Goal: Task Accomplishment & Management: Complete application form

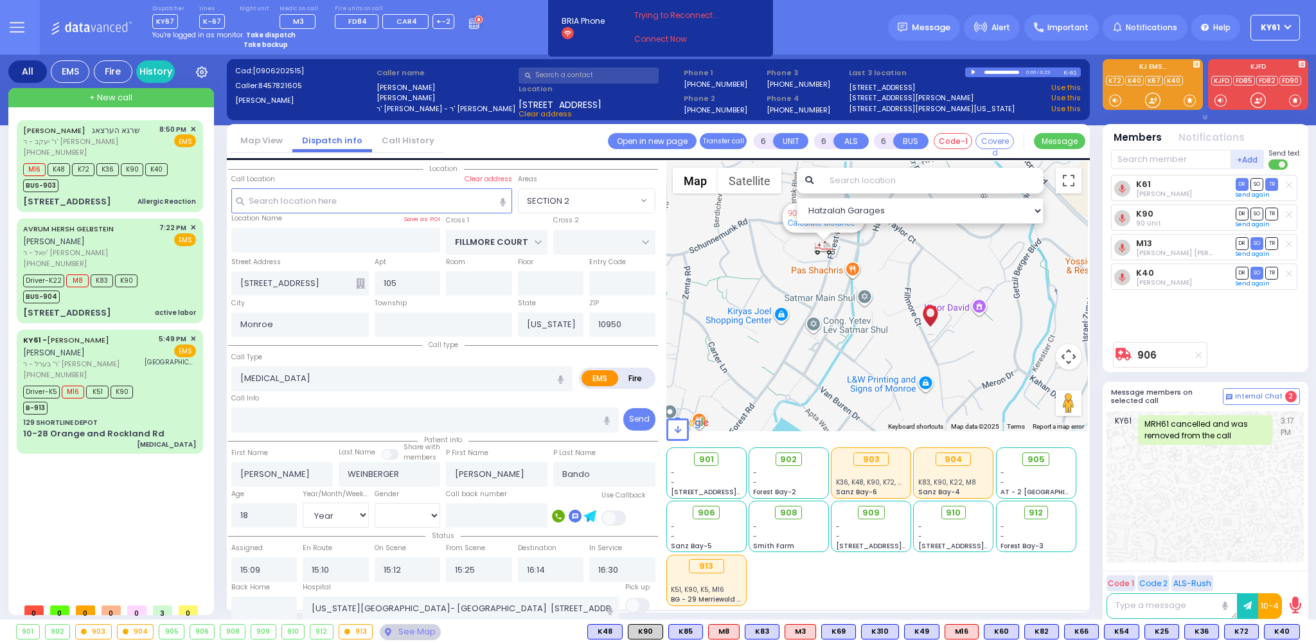
select select "SECTION 2"
select select "Year"
select select "[DEMOGRAPHIC_DATA]"
click at [737, 575] on div at bounding box center [706, 580] width 71 height 10
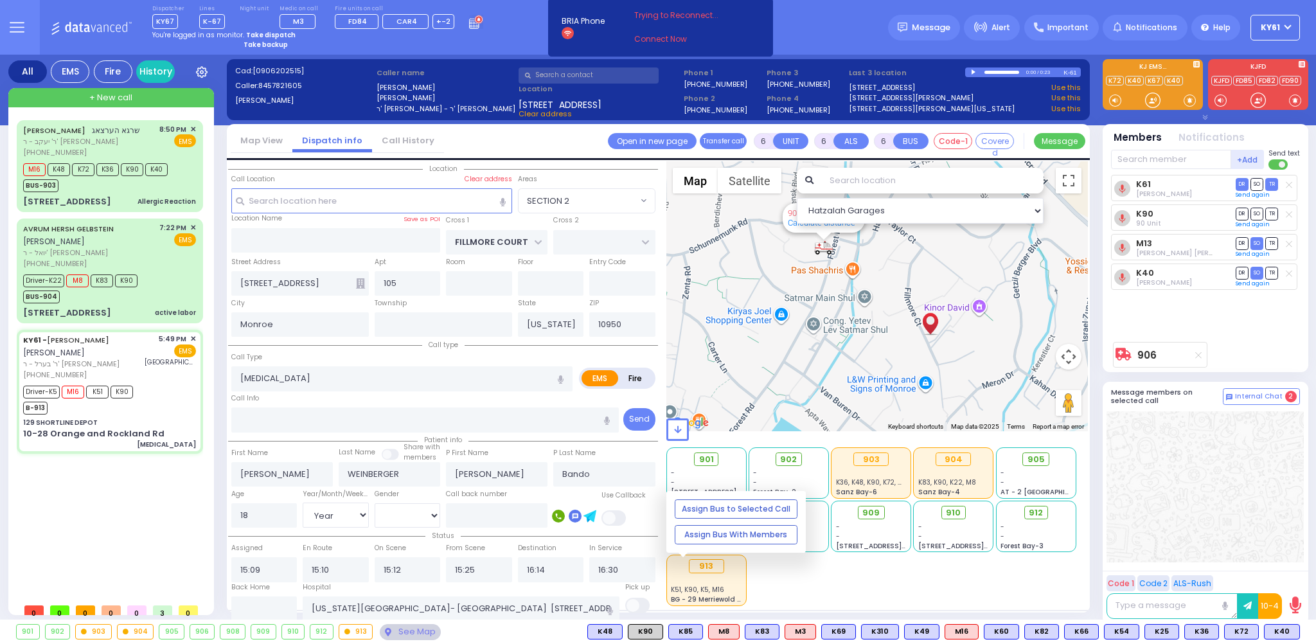
select select
type input "[MEDICAL_DATA]"
radio input "true"
type input "[PERSON_NAME]"
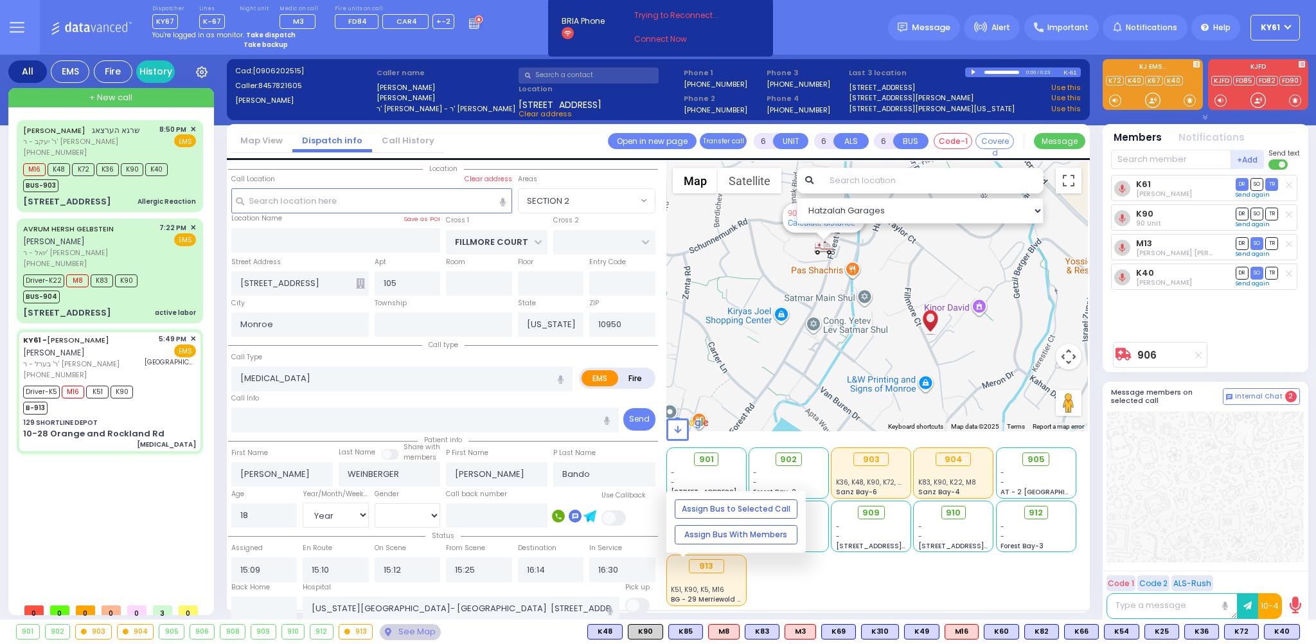
type input "Lea"
type input "Konig"
type input "51"
select select "Year"
select select "[DEMOGRAPHIC_DATA]"
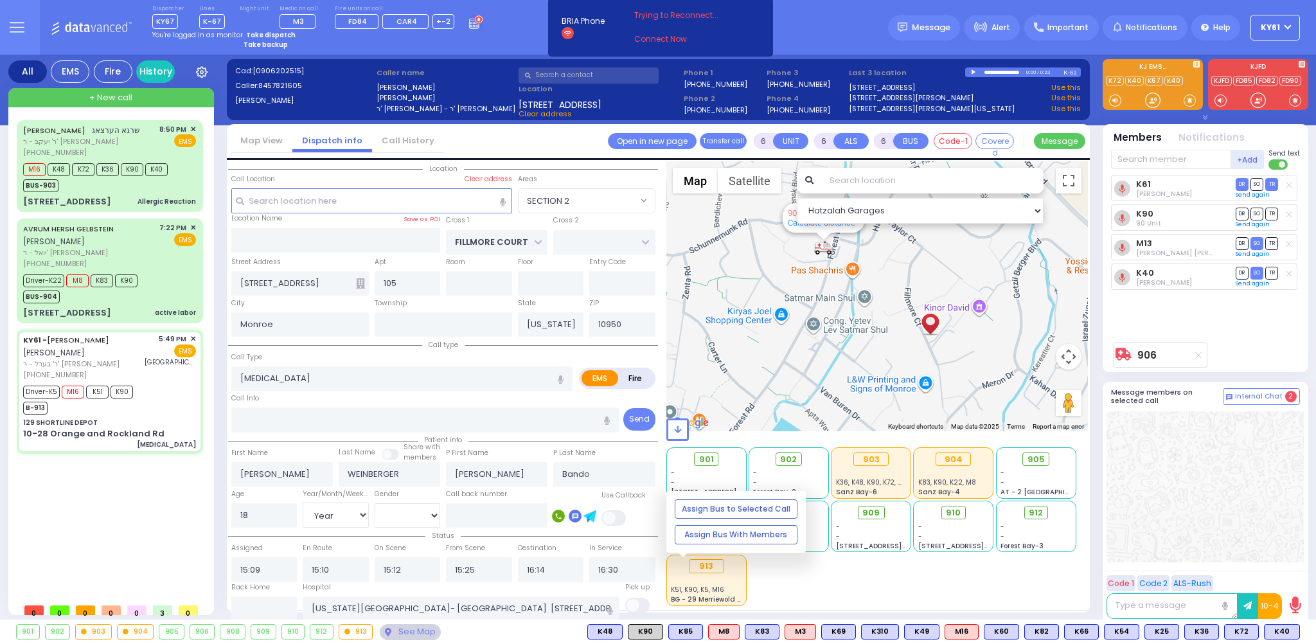
type input "17:49"
type input "17:50"
type input "17:52"
type input "17:56"
type input "18:30"
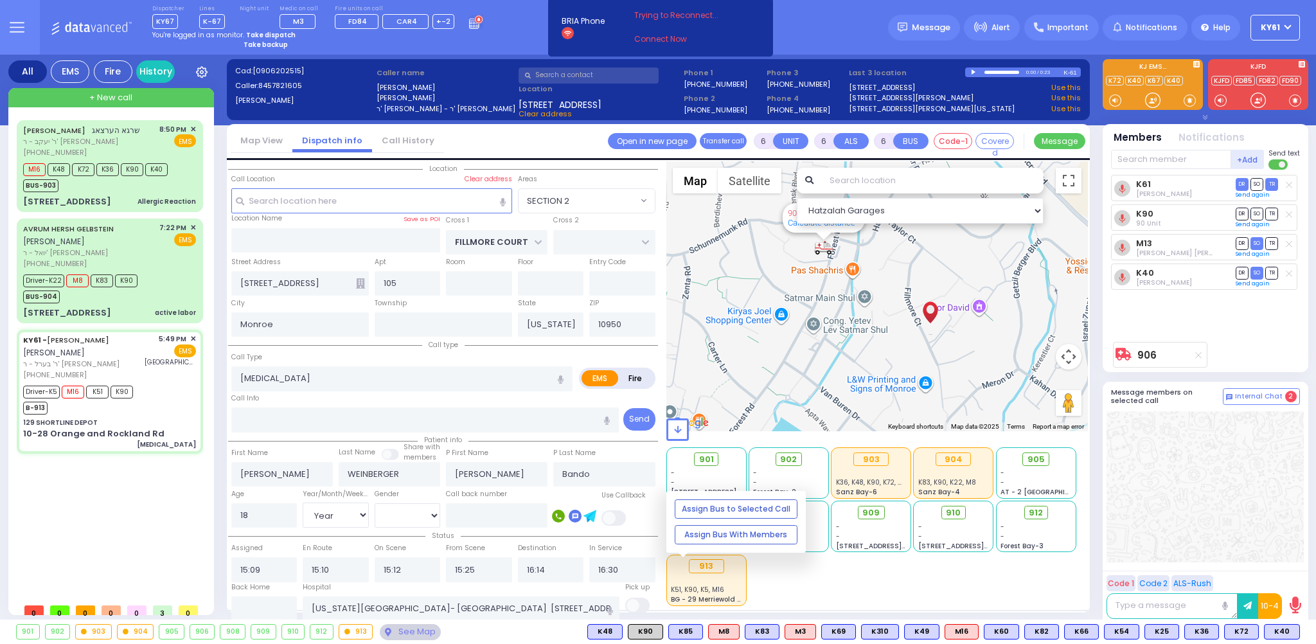
type input "18:40"
type input "[GEOGRAPHIC_DATA]"
select select "Hatzalah Garages"
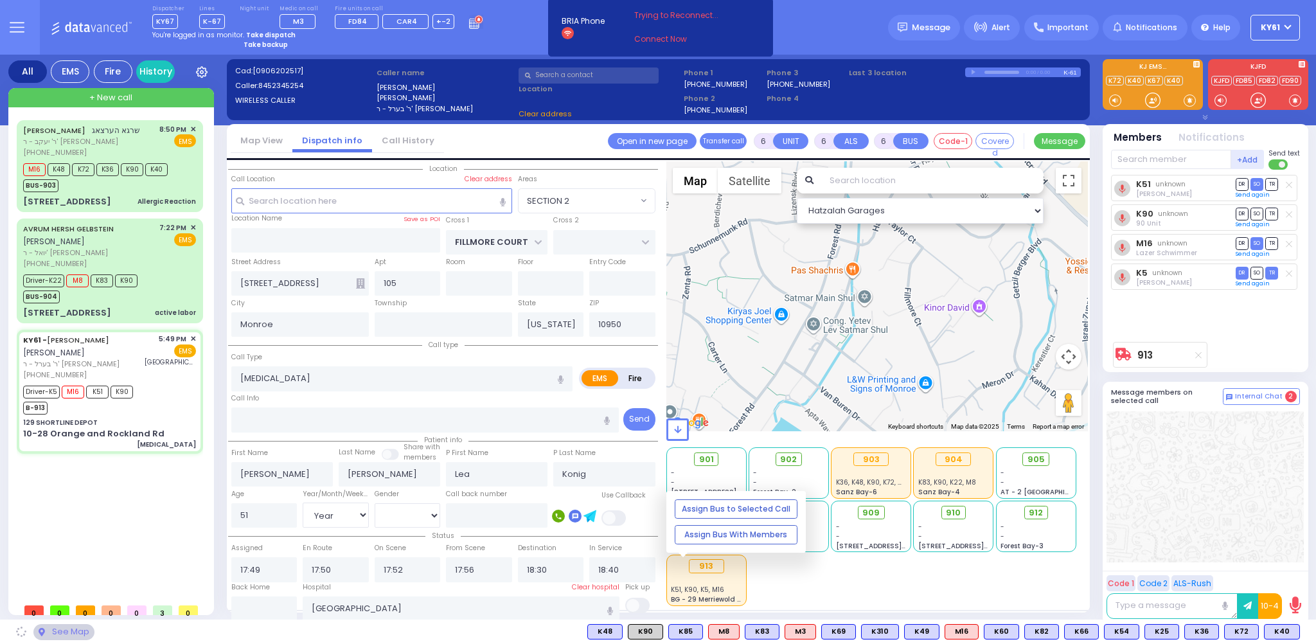
type input "129 SHORTLINE DEPOT"
type input "10-28 Orange and Rockland Rd"
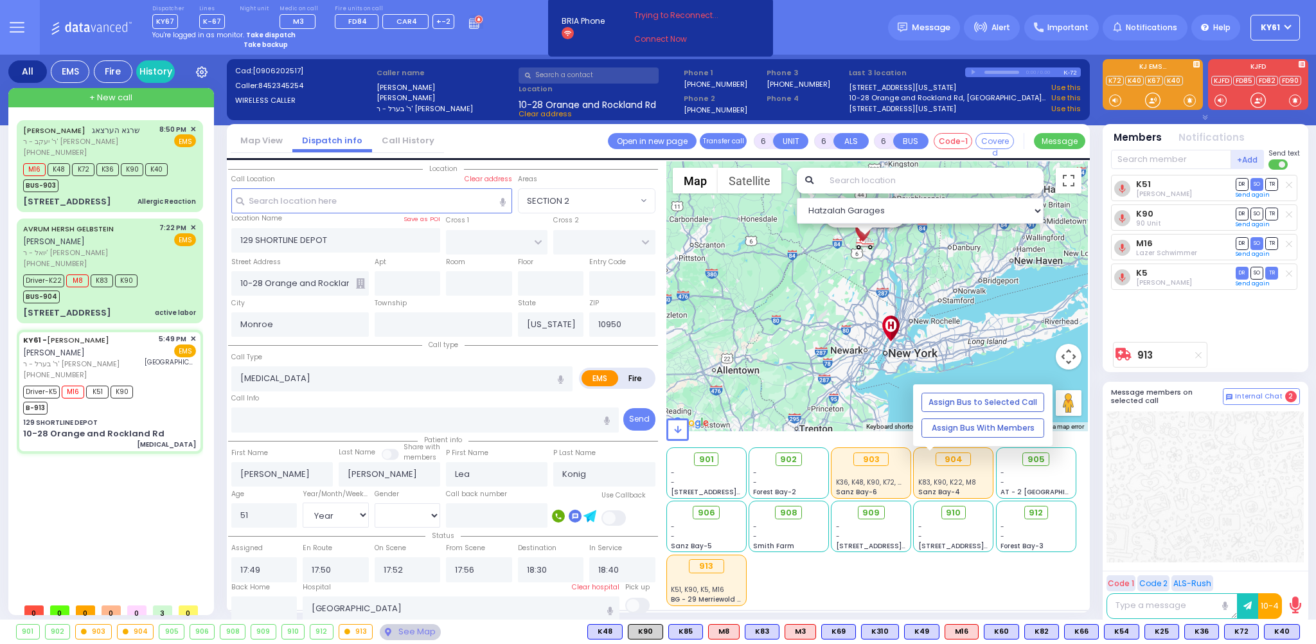
click at [976, 474] on div at bounding box center [954, 473] width 71 height 10
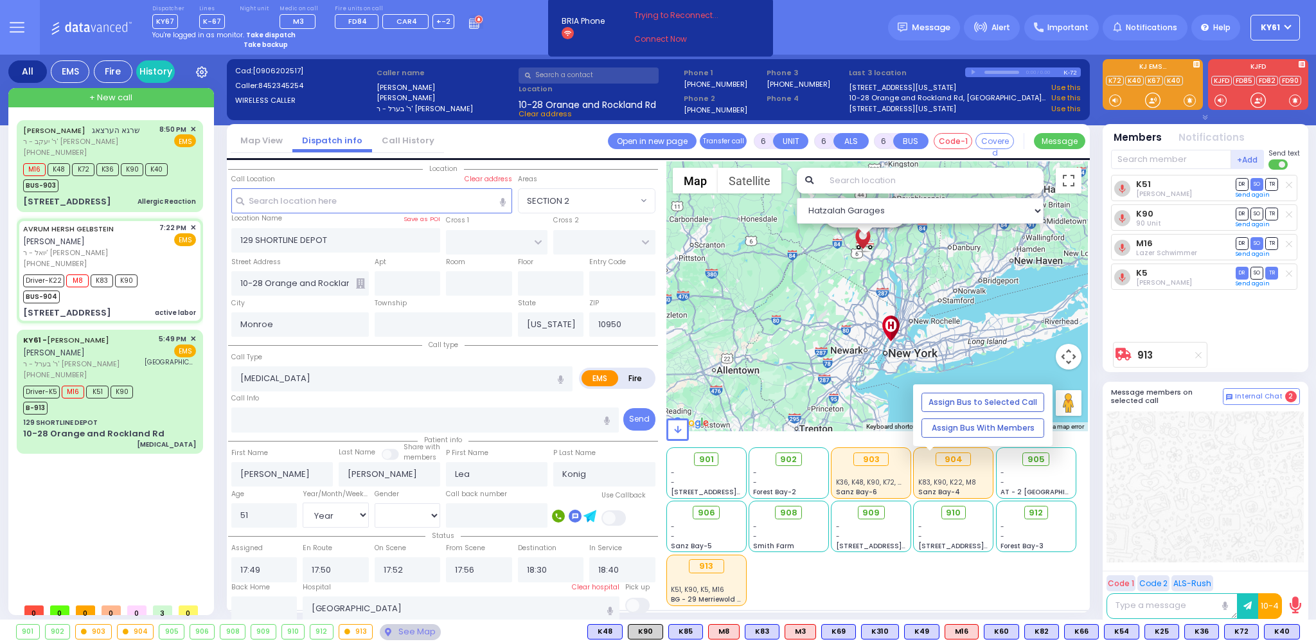
select select
type input "active labor"
radio input "true"
type input "[PERSON_NAME]"
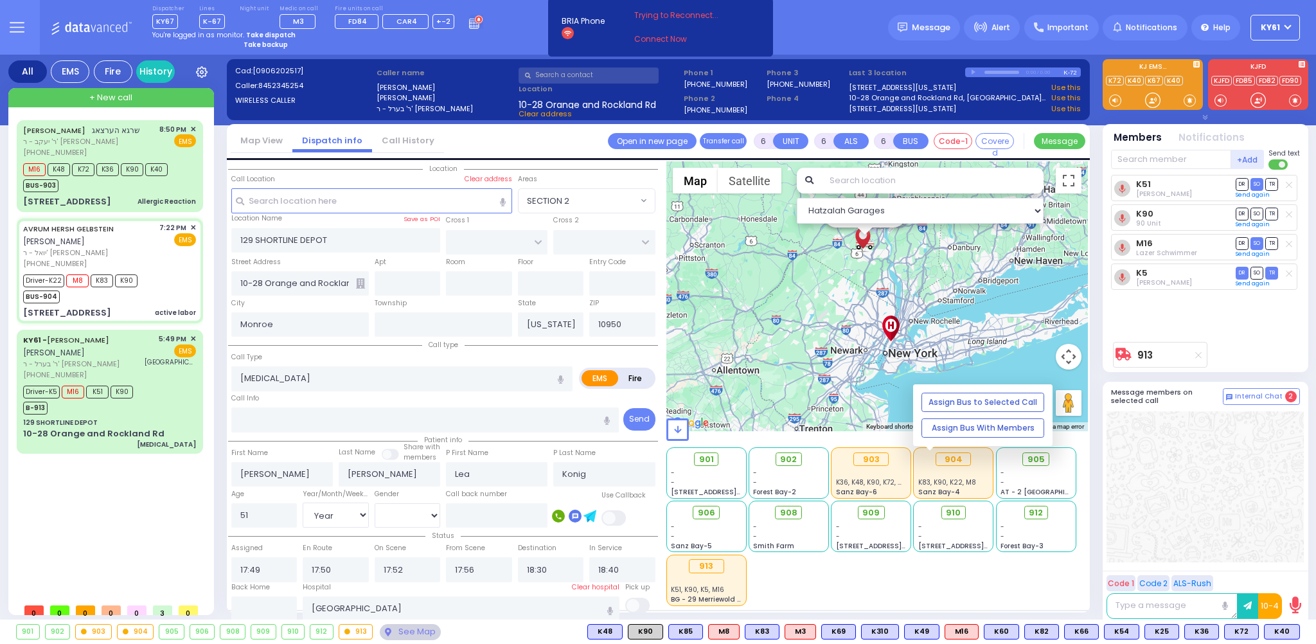
type input "[PERSON_NAME]"
type input "Gelbestein"
type input "25"
select select "Year"
select select "[DEMOGRAPHIC_DATA]"
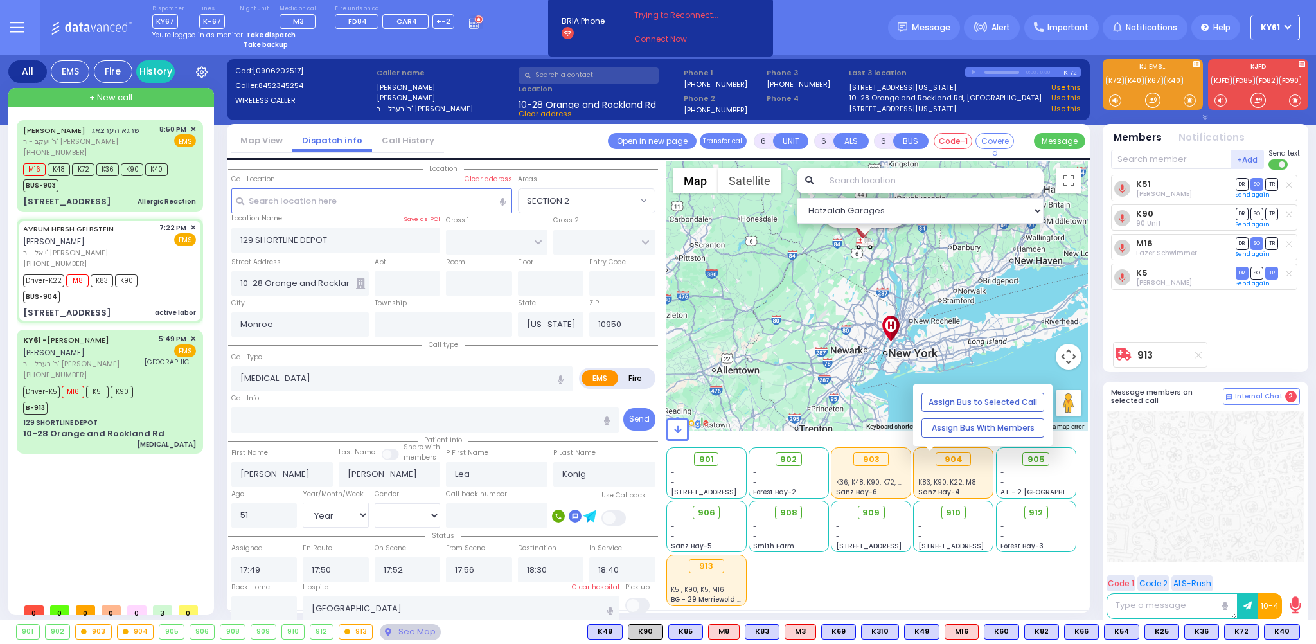
type input "19:22"
type input "19:25"
type input "19:27"
type input "19:47"
type input "20:39"
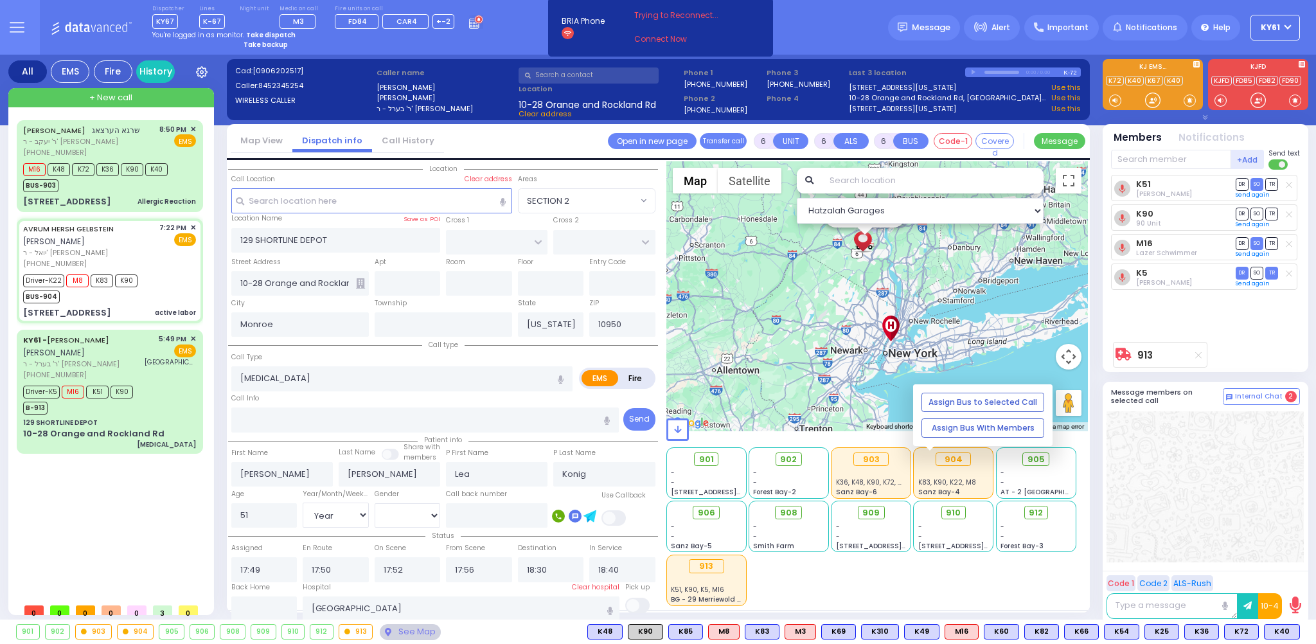
type input "20:39"
type input "[GEOGRAPHIC_DATA] ([GEOGRAPHIC_DATA]) [STREET_ADDRESS][US_STATE]"
type input "ACRES RD"
type input "DINEV RD"
type input "[STREET_ADDRESS]"
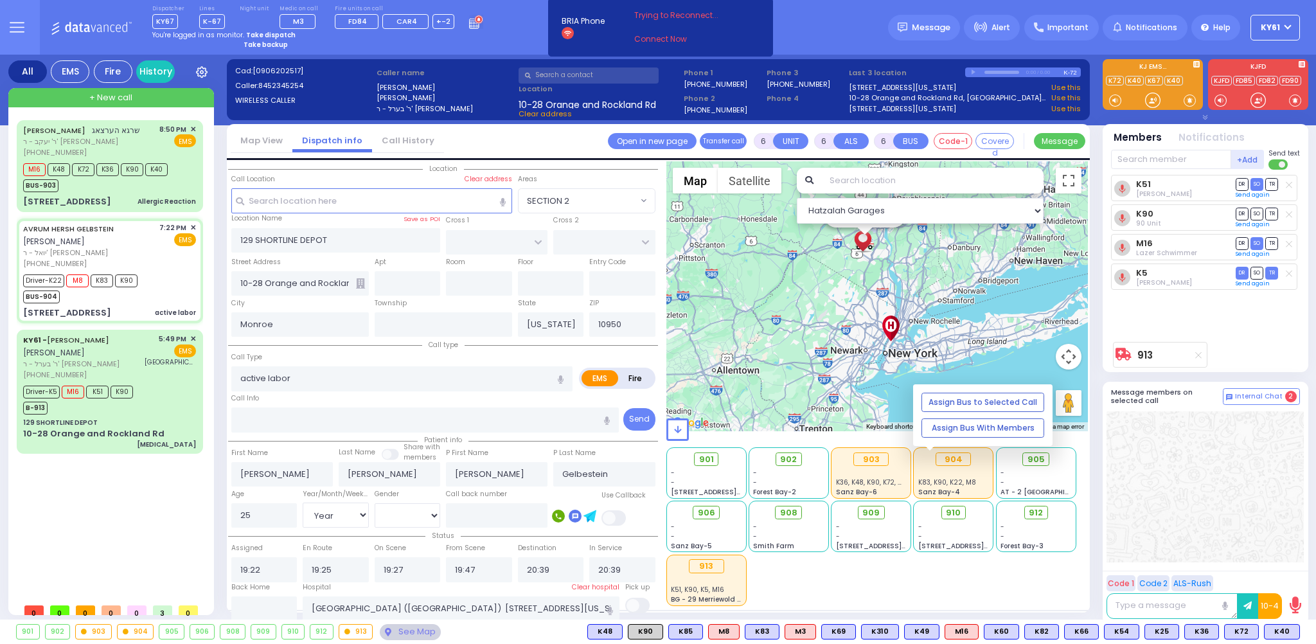
type input "001"
type input "[PERSON_NAME]"
select select "Hatzalah Garages"
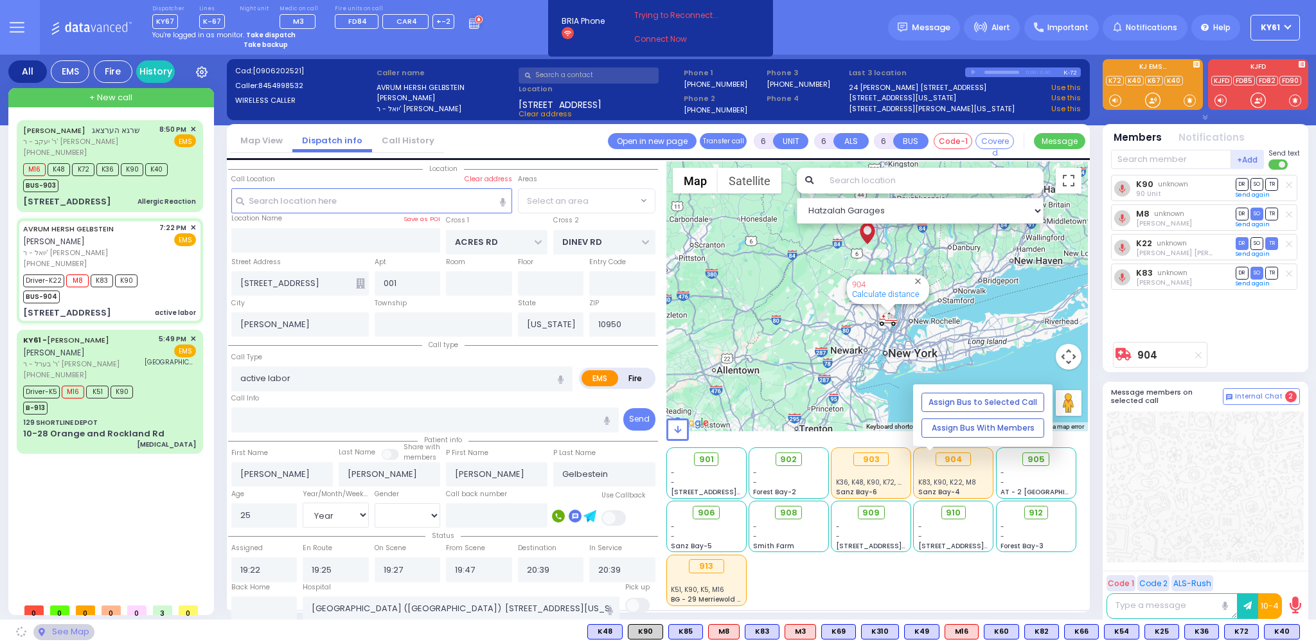
select select "PALM TREE"
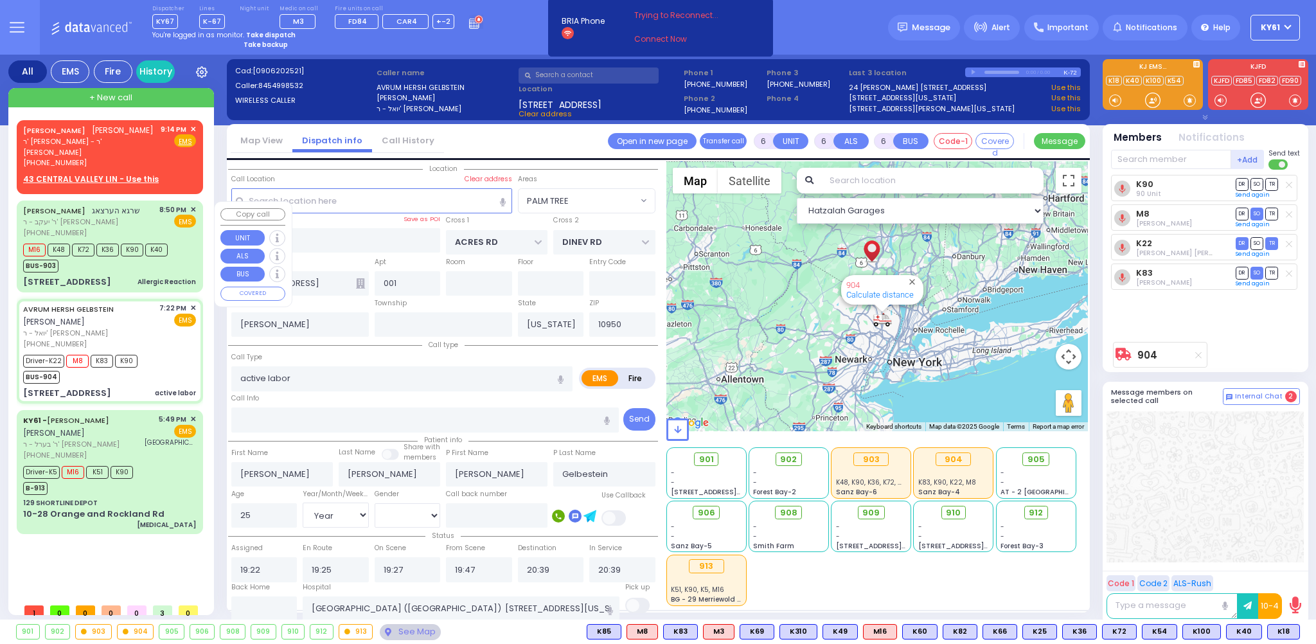
click at [167, 258] on div "BUS-903" at bounding box center [95, 264] width 145 height 16
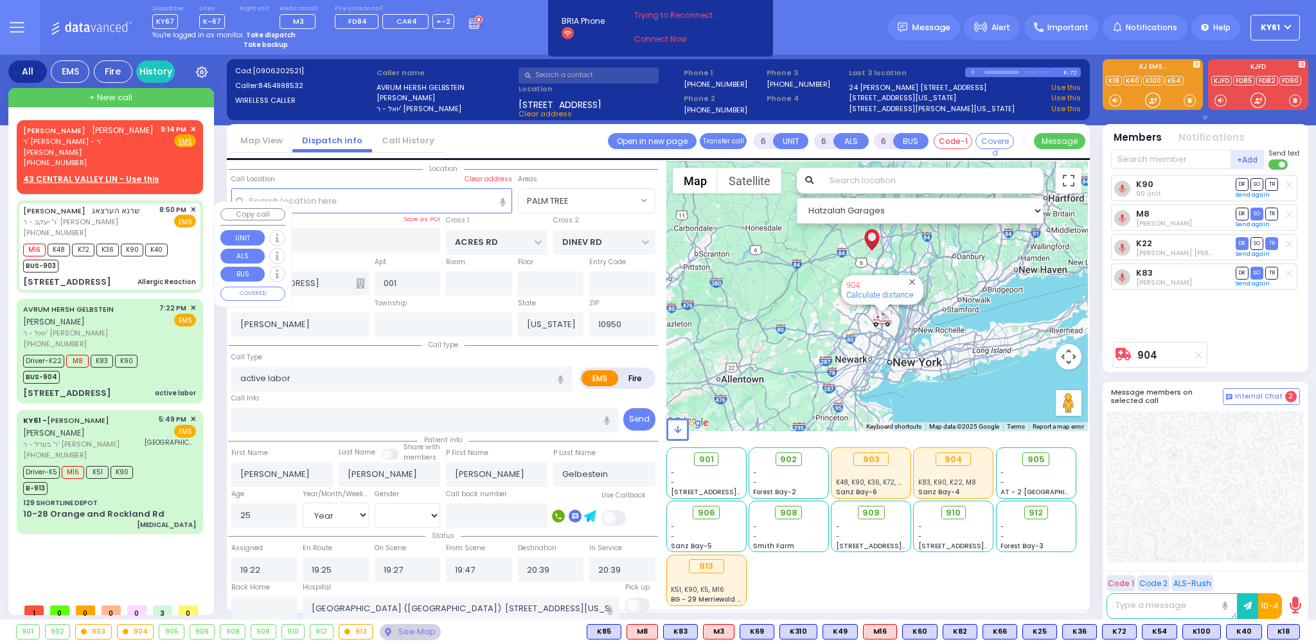
select select
type input "Allergic Reaction"
radio input "true"
type input "[PERSON_NAME]"
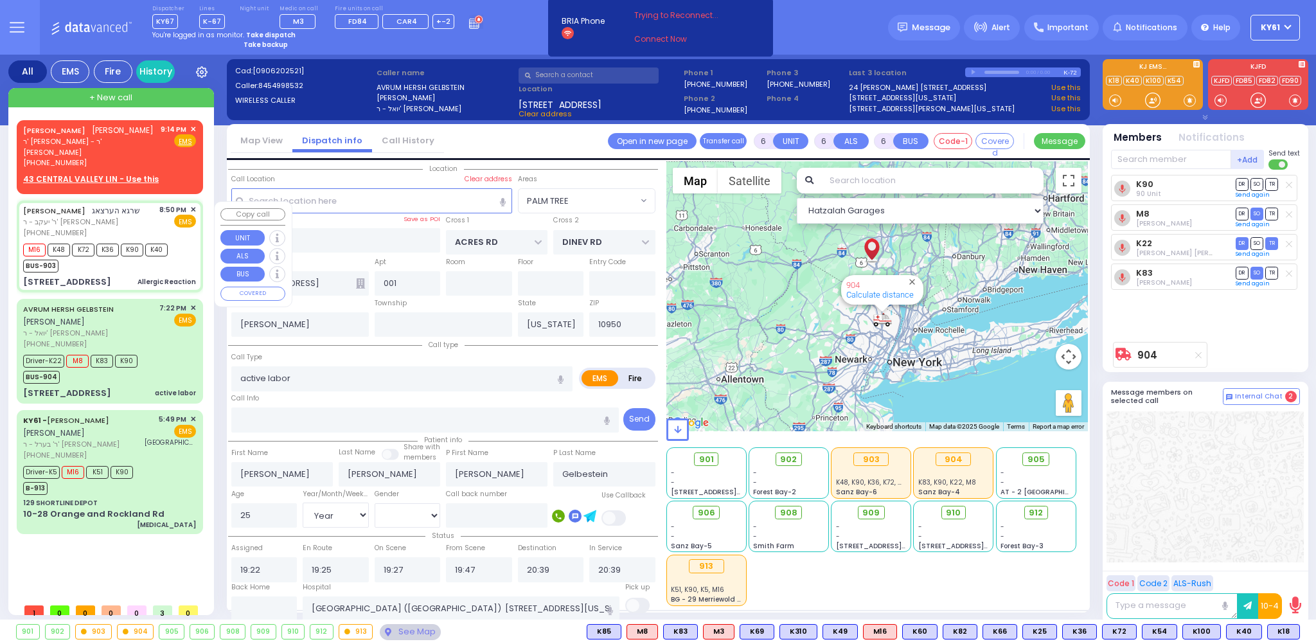
type input "Sruly"
type input "[PERSON_NAME]"
type input "1"
select select "Year"
select select "[DEMOGRAPHIC_DATA]"
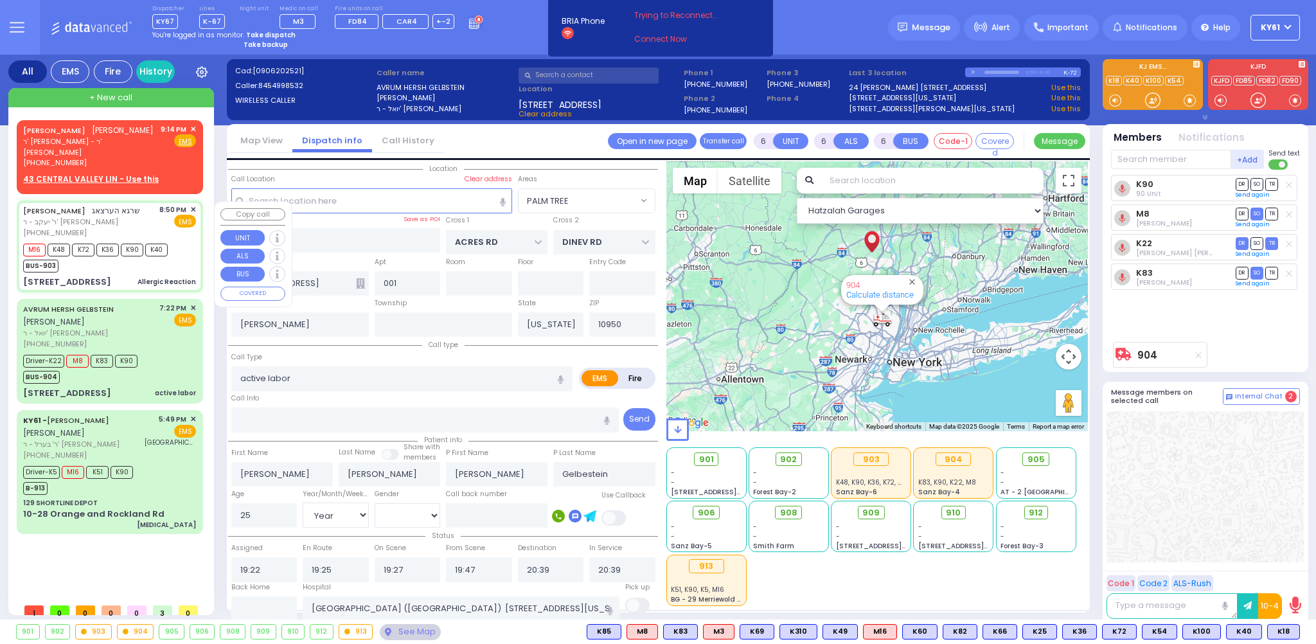
type input "20:50"
type input "20:51"
type input "20:53"
type input "21:03"
select select "Hatzalah Garages"
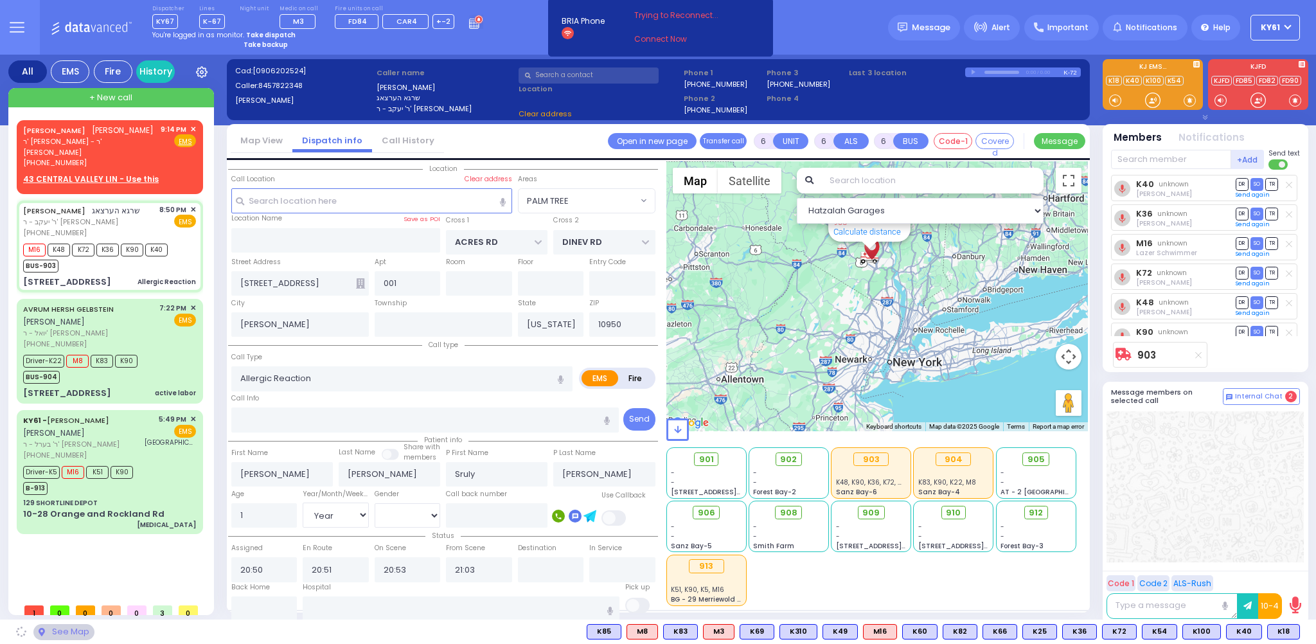
type input "[GEOGRAPHIC_DATA]"
type input "TOLTCHAV WAY"
type input "8 TOLTCHAV WAY"
type input "303"
type input "Monroe"
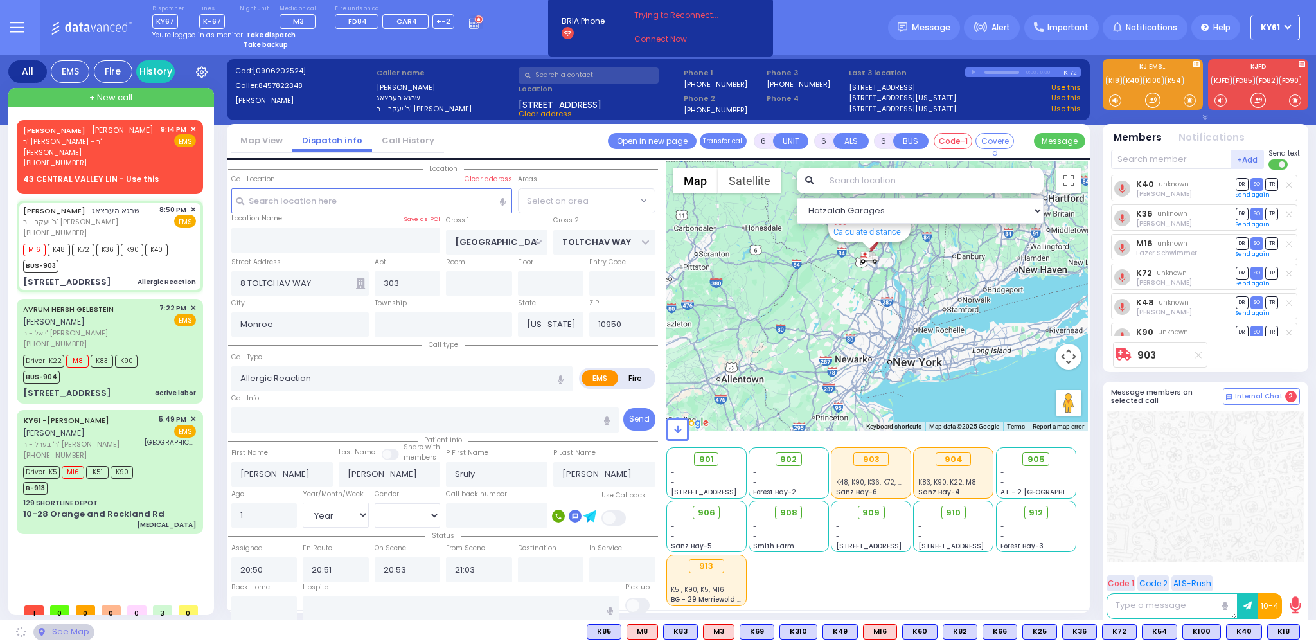
select select "BEIRECH MOSHE"
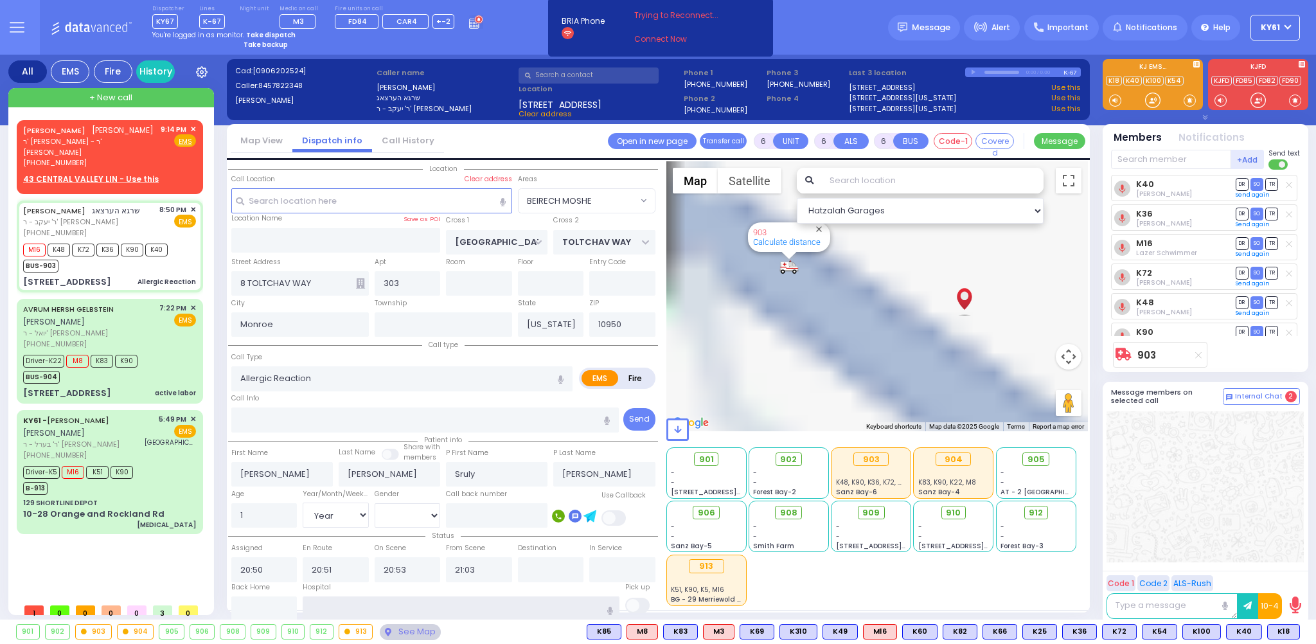
click at [365, 609] on input "text" at bounding box center [461, 609] width 317 height 24
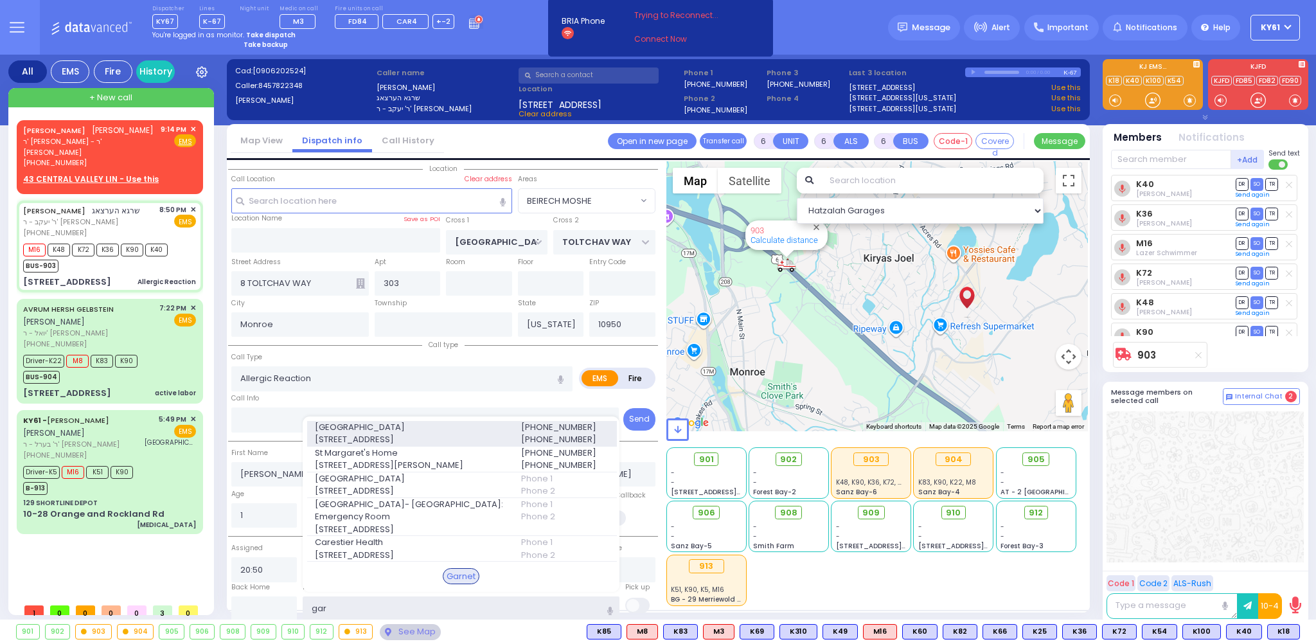
type input "gar"
click at [451, 433] on span "[STREET_ADDRESS]" at bounding box center [410, 439] width 190 height 13
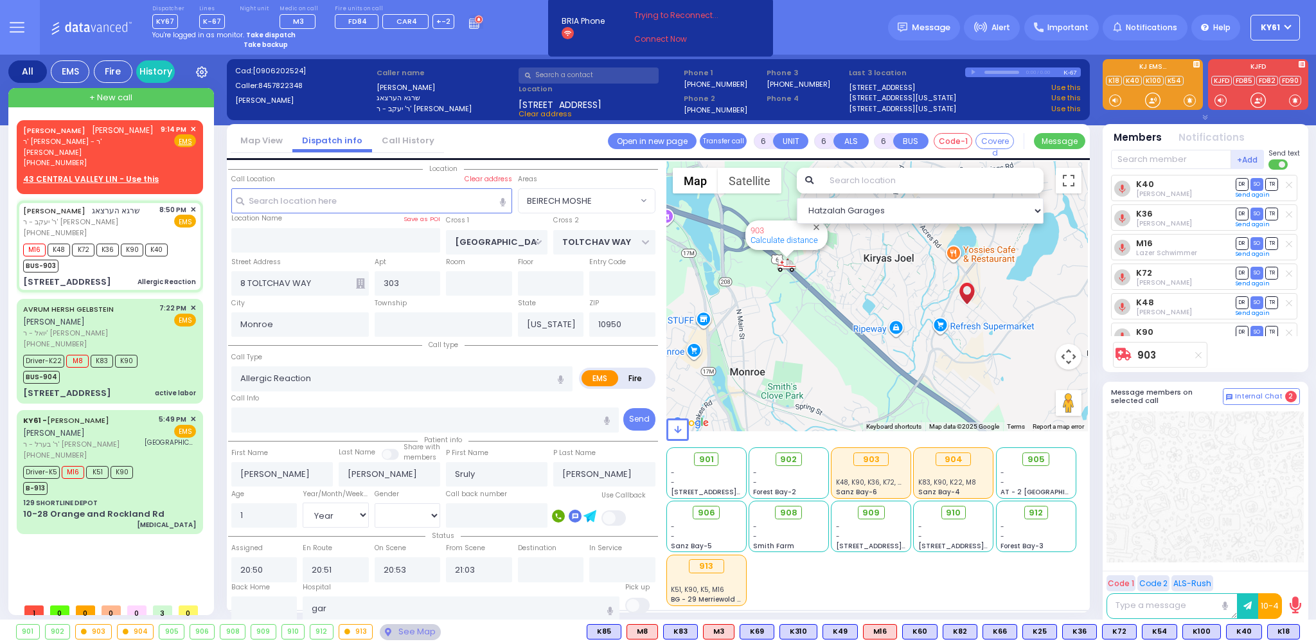
select select
radio input "true"
select select "Year"
select select "[DEMOGRAPHIC_DATA]"
type input "[GEOGRAPHIC_DATA]"
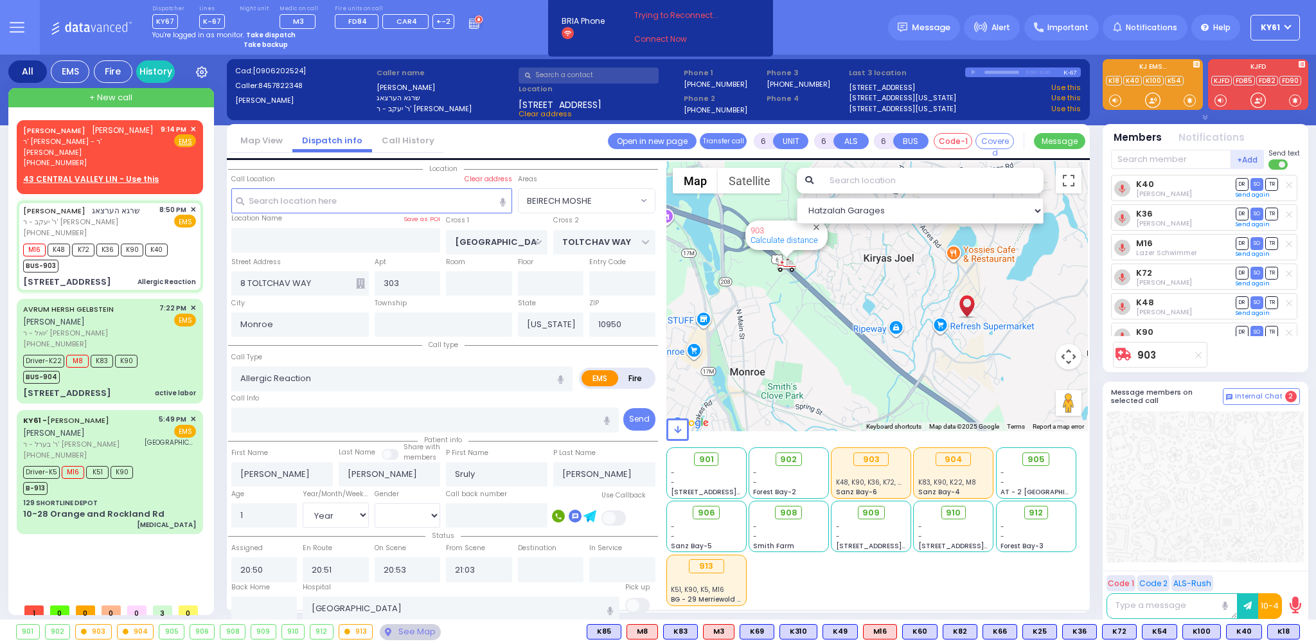
select select "Hatzalah Garages"
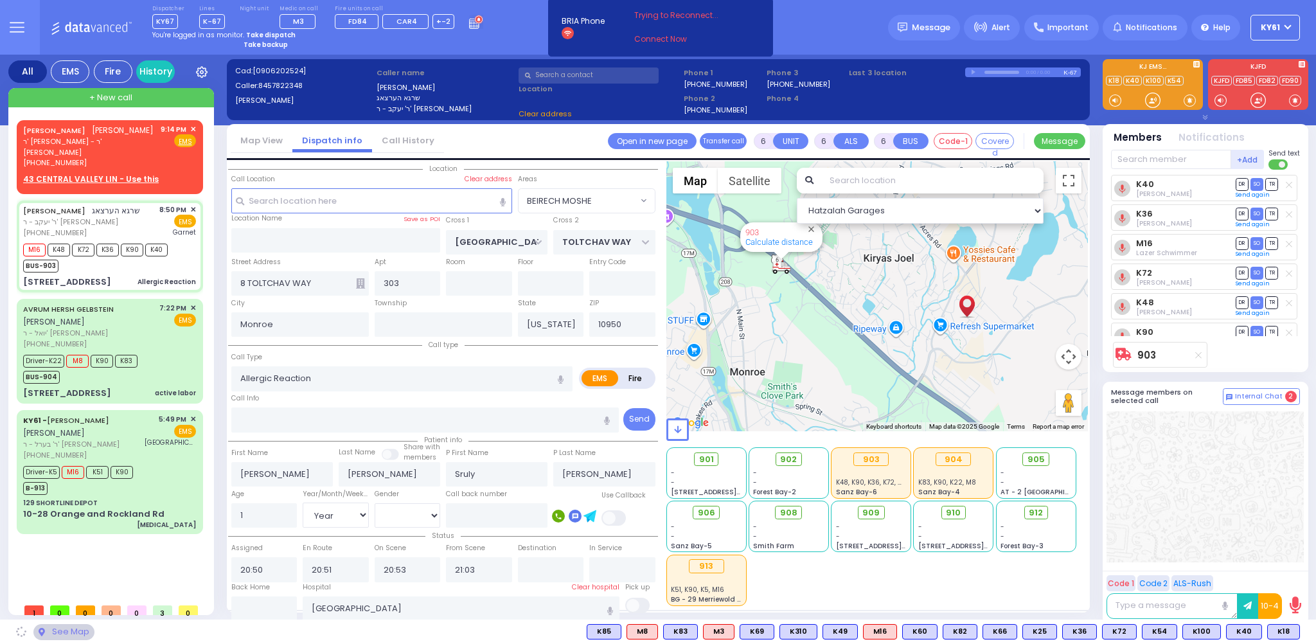
select select "BEIRECH MOSHE"
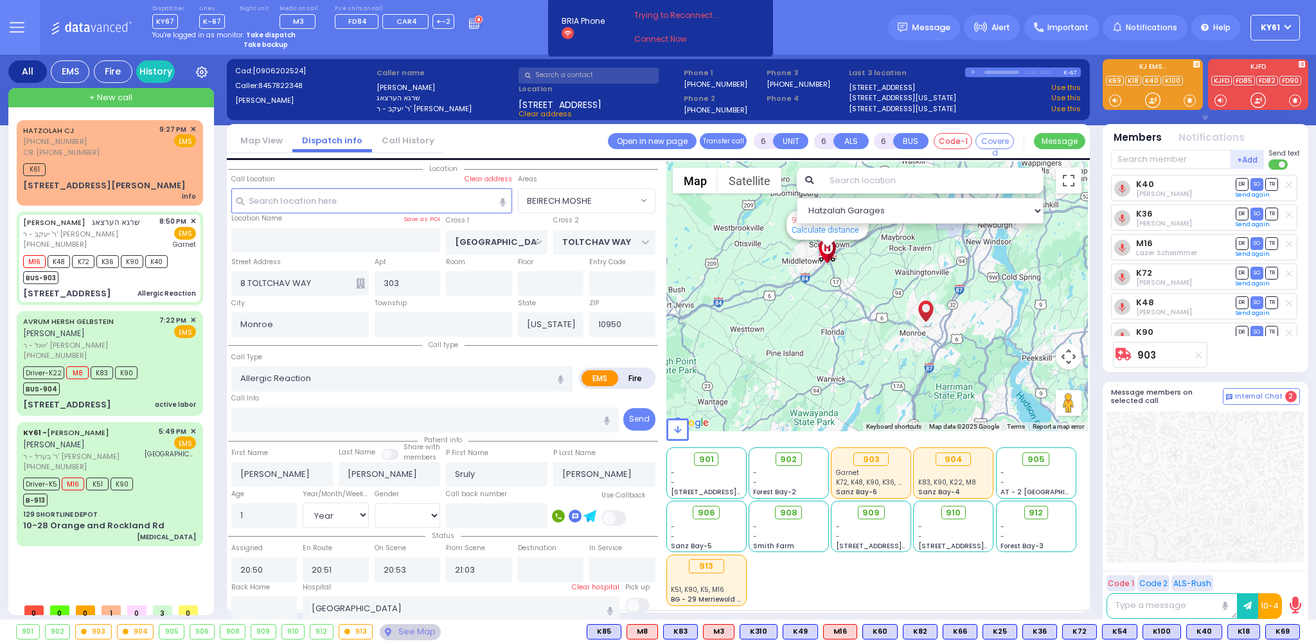
select select
radio input "true"
select select "Year"
select select "[DEMOGRAPHIC_DATA]"
select select "Hatzalah Garages"
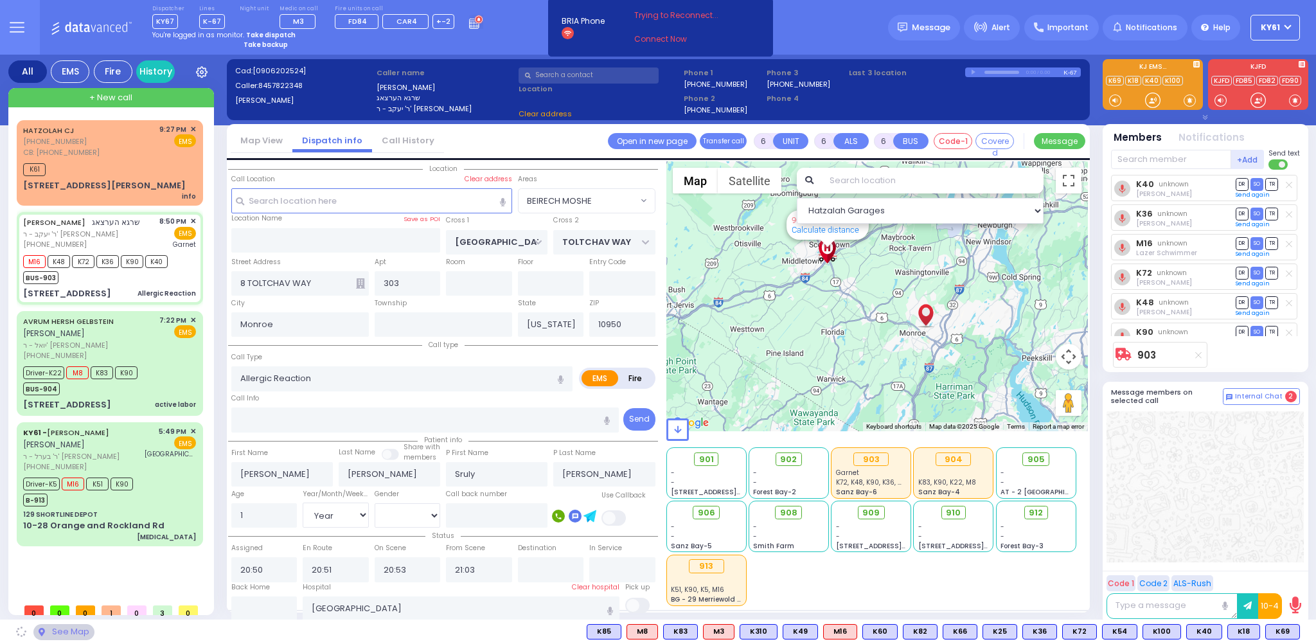
select select "BEIRECH MOSHE"
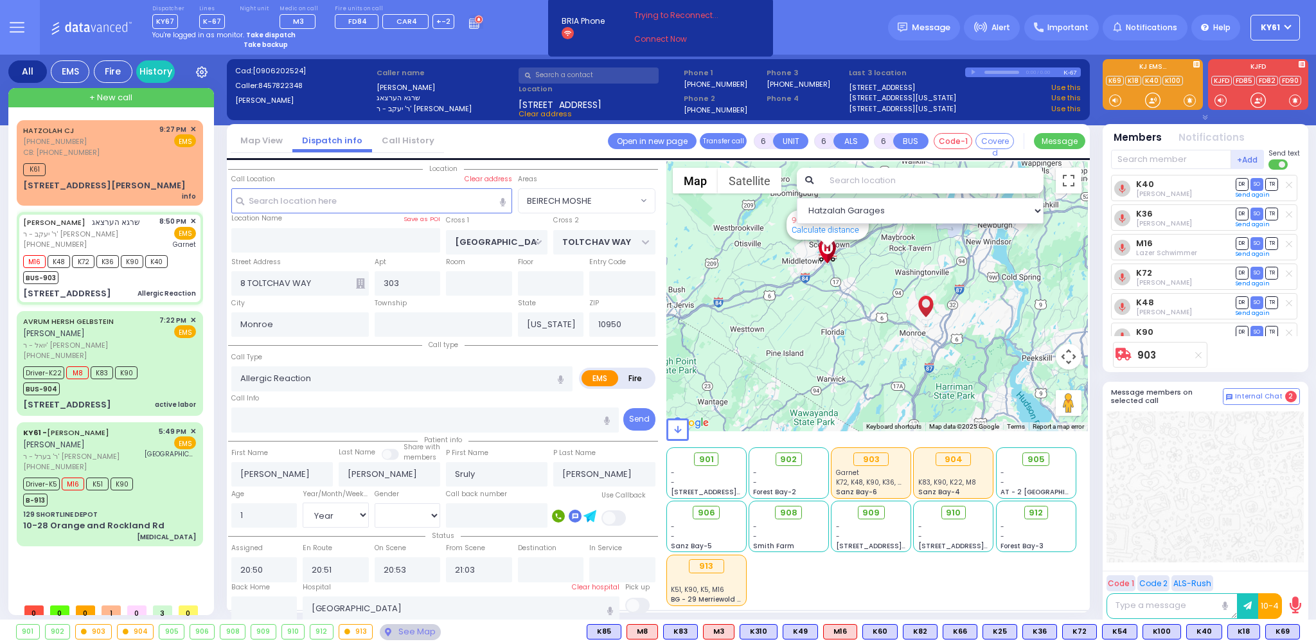
select select
radio input "true"
select select "Year"
select select "[DEMOGRAPHIC_DATA]"
select select "Hatzalah Garages"
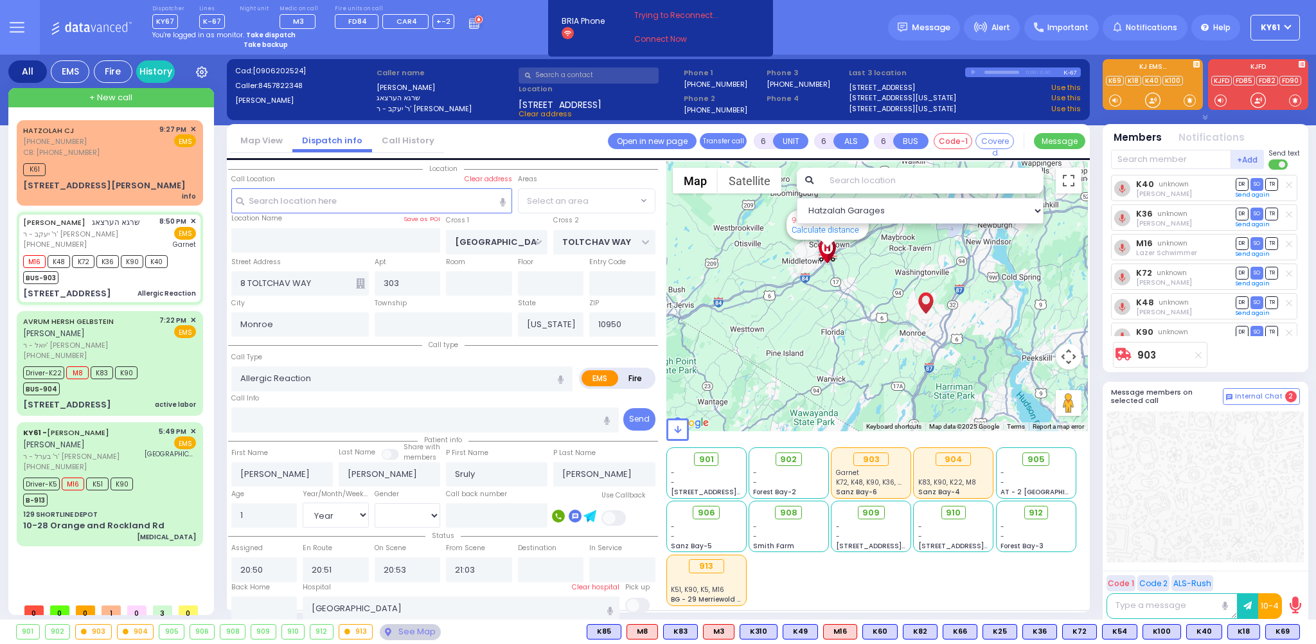
select select "BEIRECH MOSHE"
select select
radio input "true"
select select "Year"
select select "[DEMOGRAPHIC_DATA]"
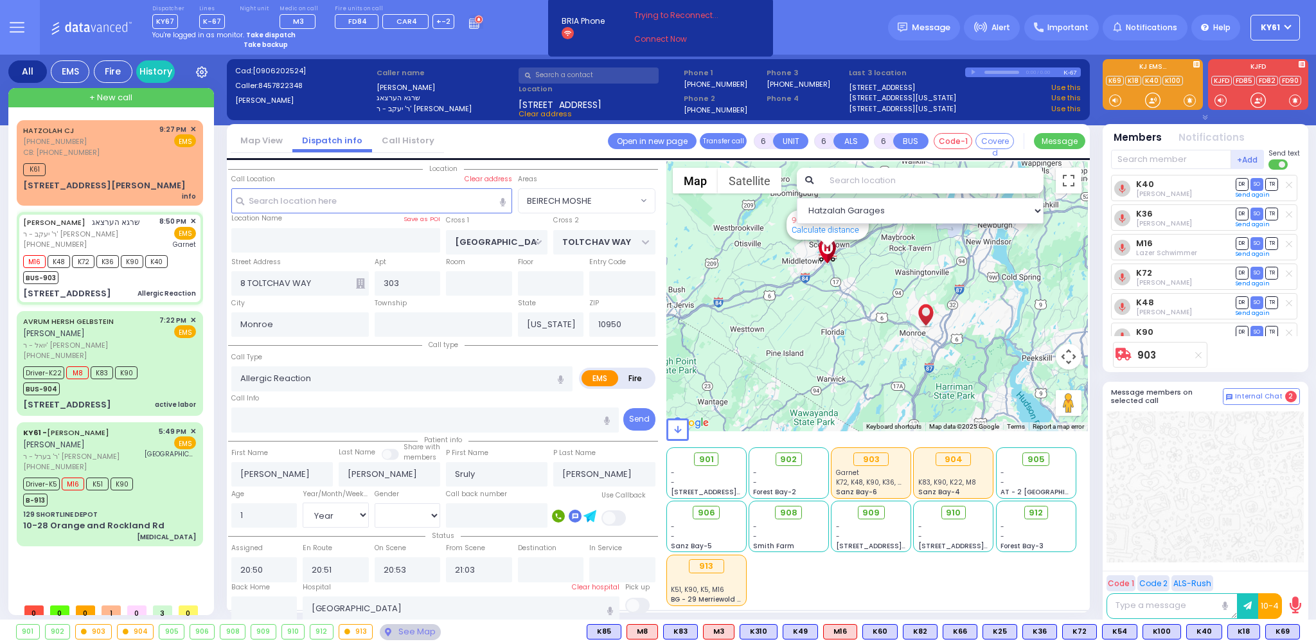
select select "Hatzalah Garages"
select select "BEIRECH MOSHE"
select select
radio input "true"
select select "Year"
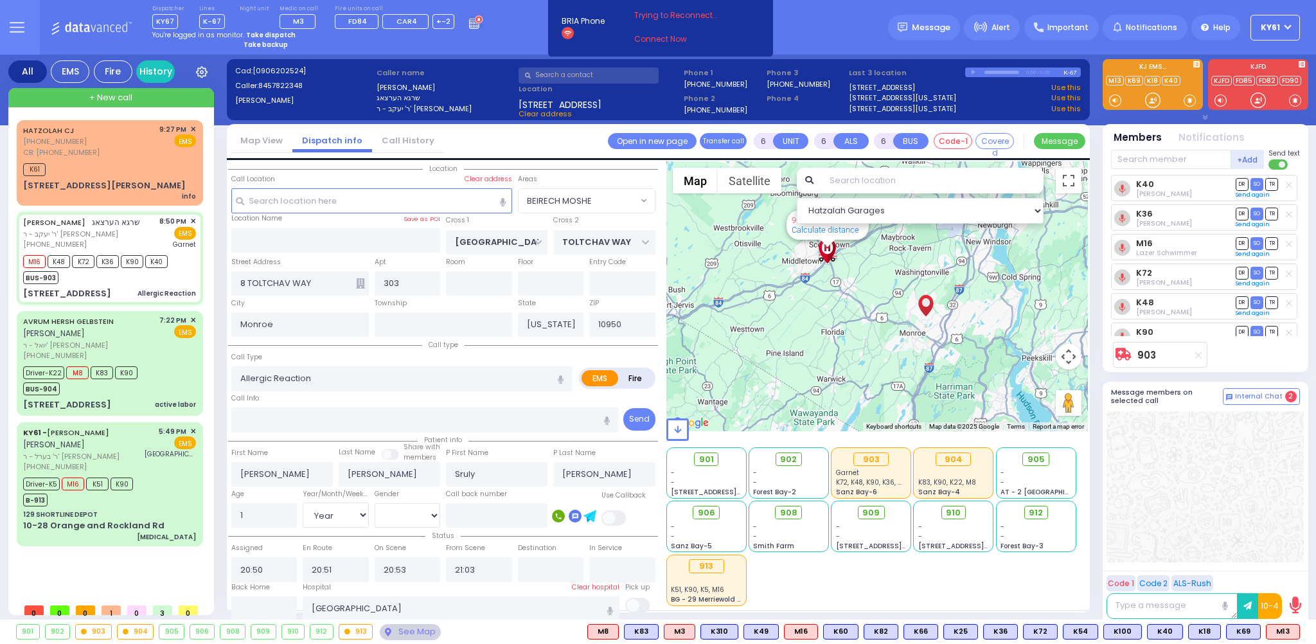
select select "[DEMOGRAPHIC_DATA]"
select select "Hatzalah Garages"
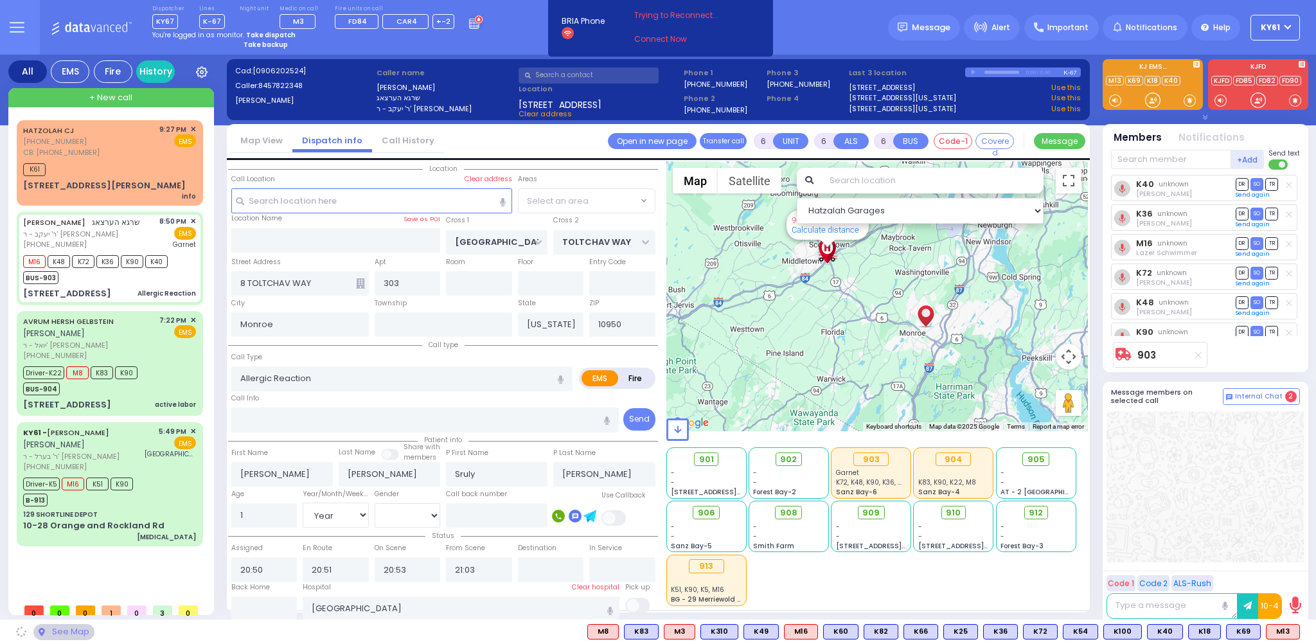
select select "BEIRECH MOSHE"
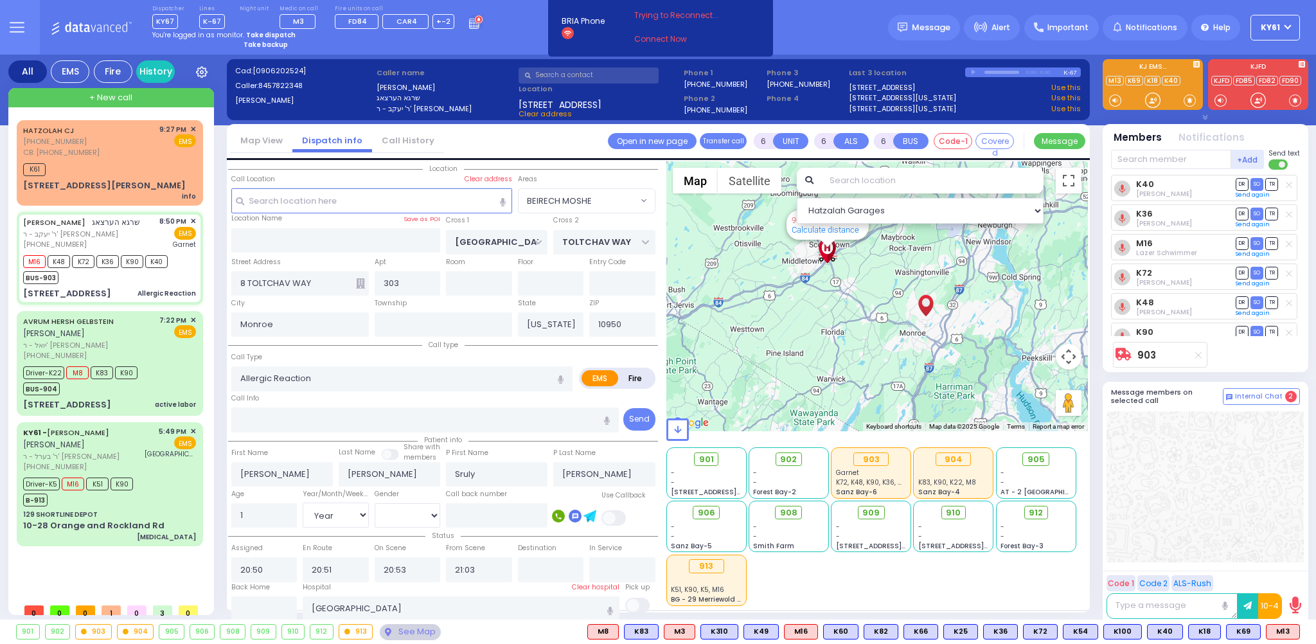
select select
radio input "true"
select select "Year"
select select "[DEMOGRAPHIC_DATA]"
select select "Hatzalah Garages"
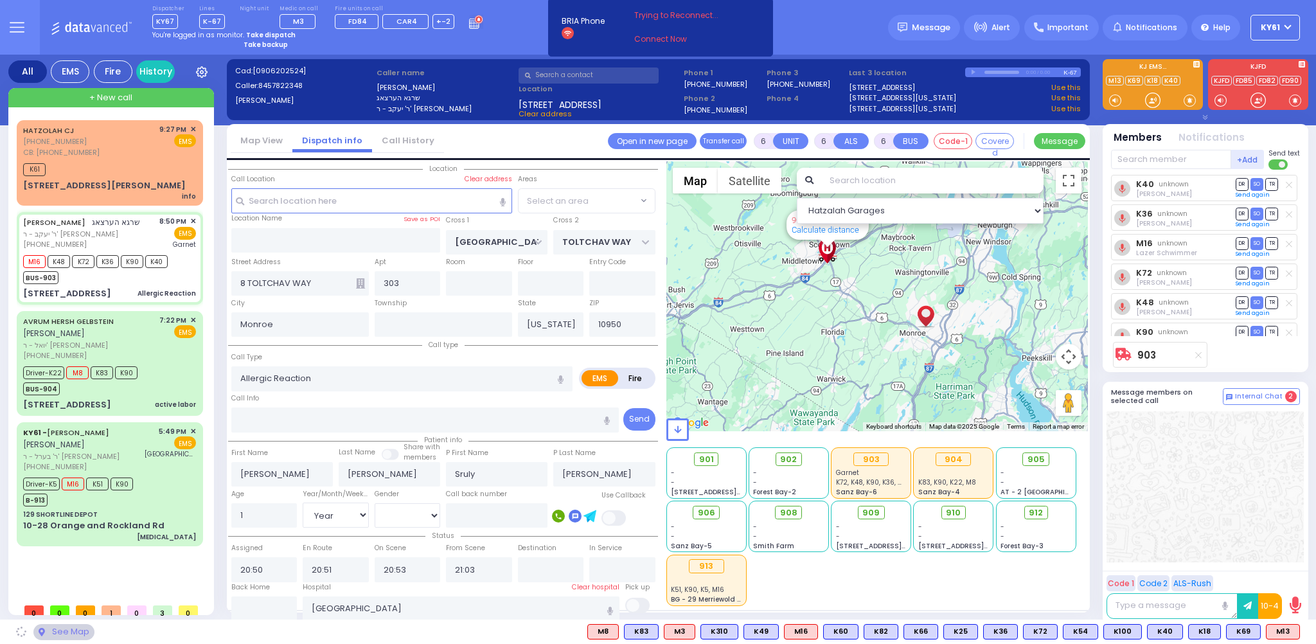
select select "BEIRECH MOSHE"
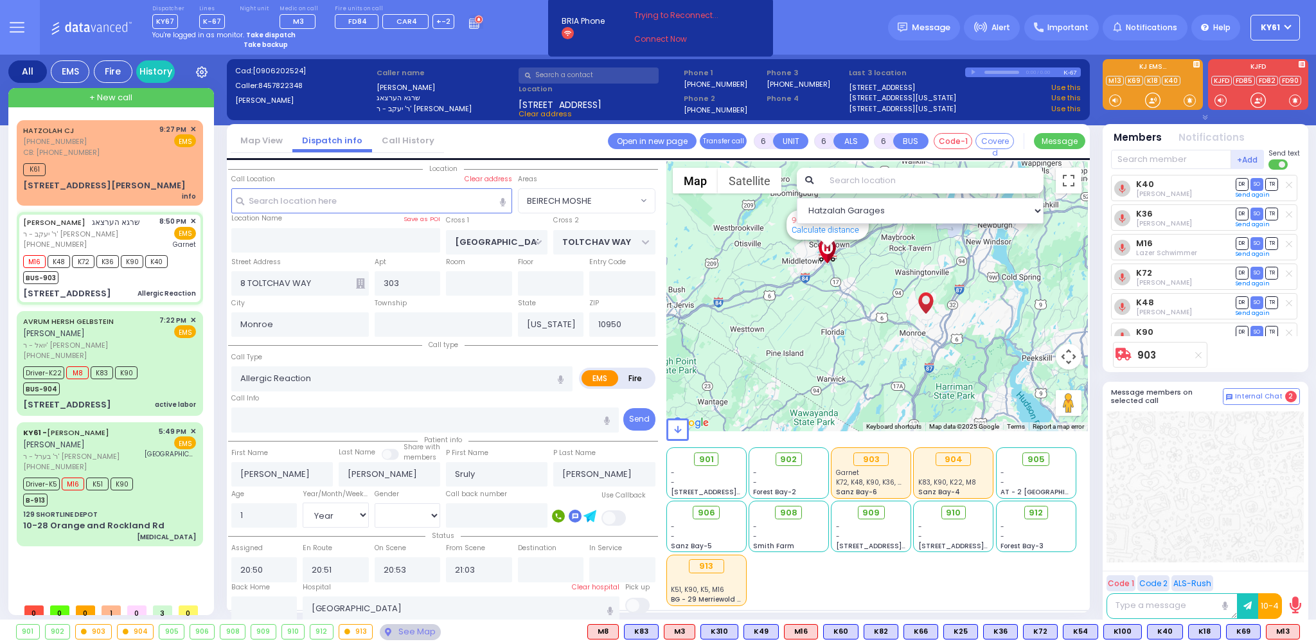
select select
radio input "true"
select select "Year"
select select "[DEMOGRAPHIC_DATA]"
select select "Hatzalah Garages"
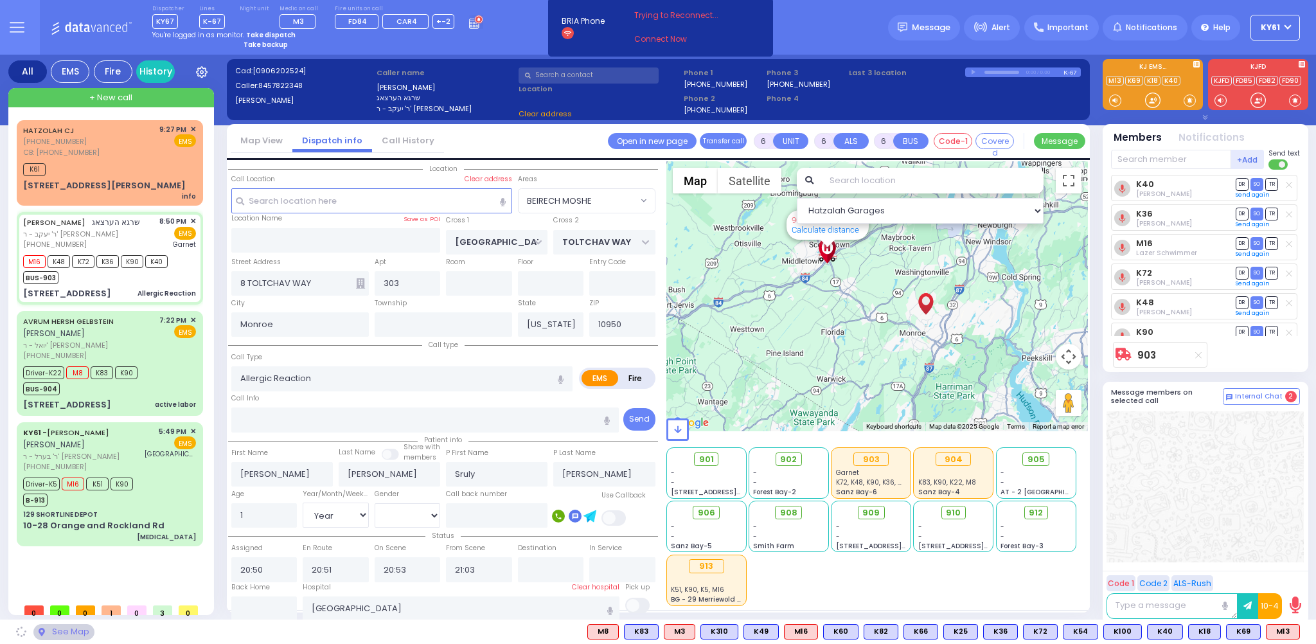
select select
radio input "true"
select select "Year"
select select "[DEMOGRAPHIC_DATA]"
select select "Hatzalah Garages"
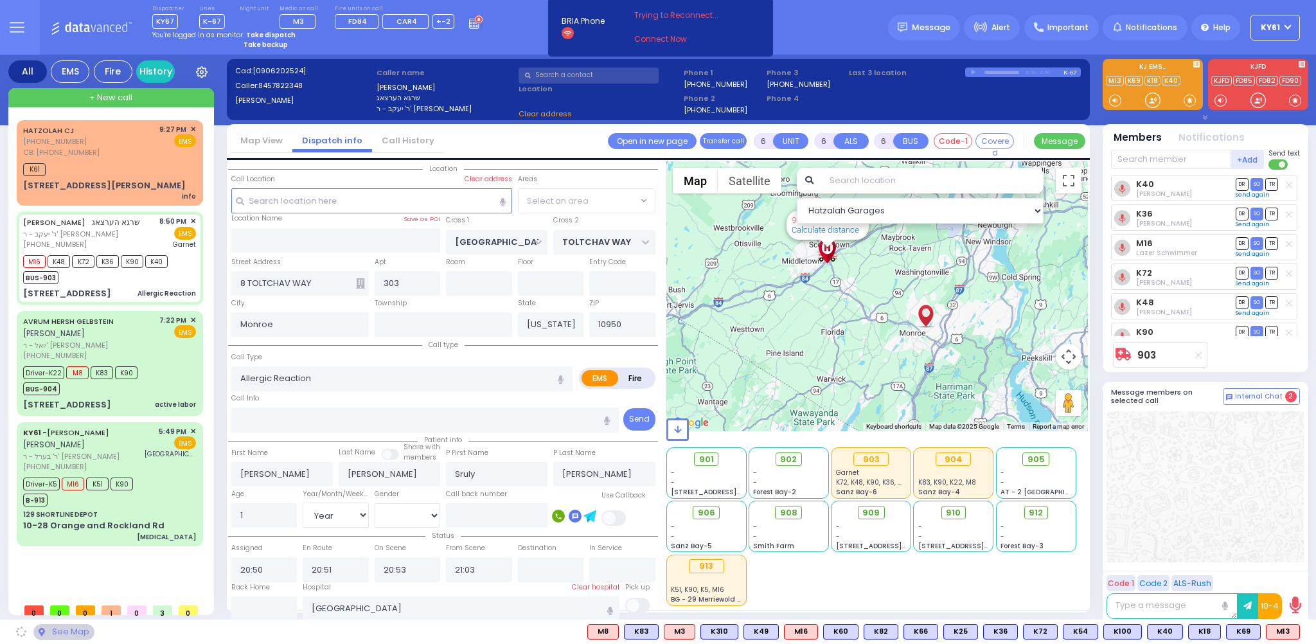
select select "BEIRECH MOSHE"
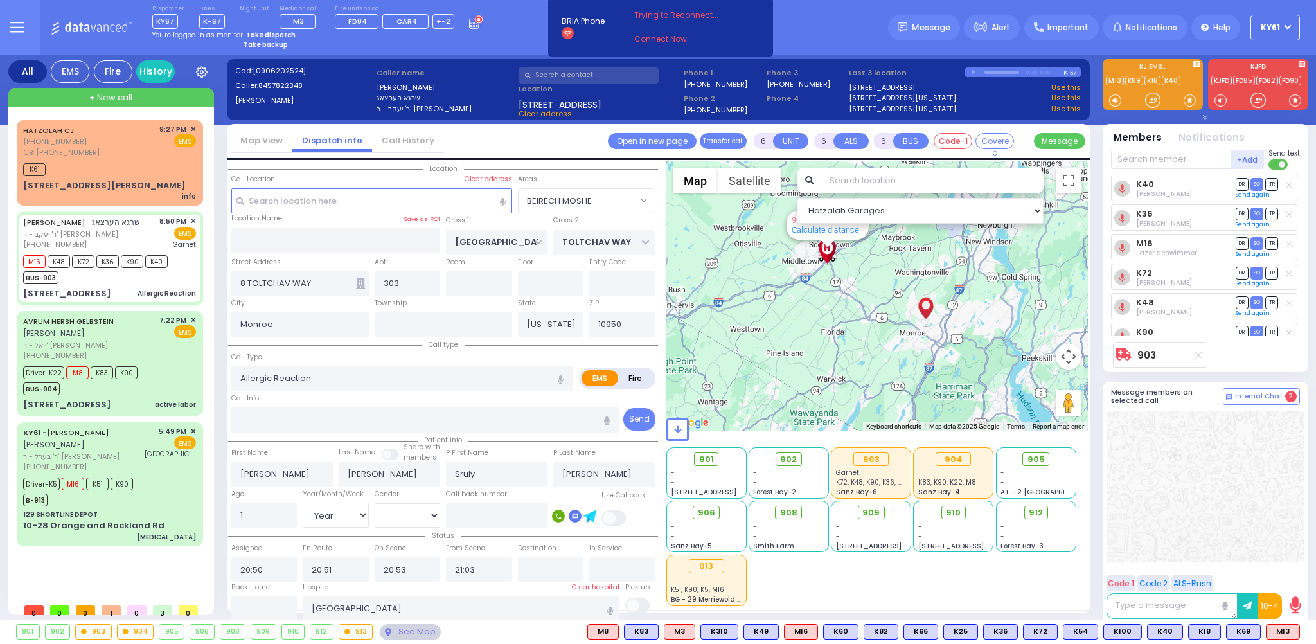
select select
radio input "true"
select select "Year"
select select "[DEMOGRAPHIC_DATA]"
select select "Hatzalah Garages"
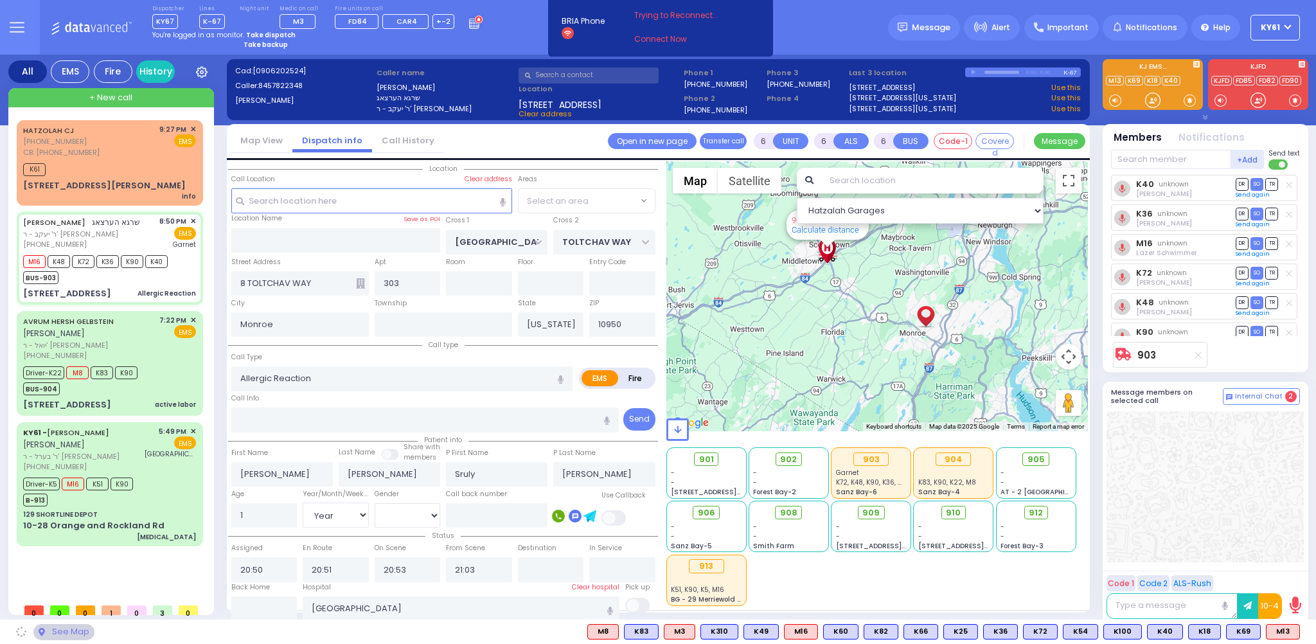
select select "BEIRECH MOSHE"
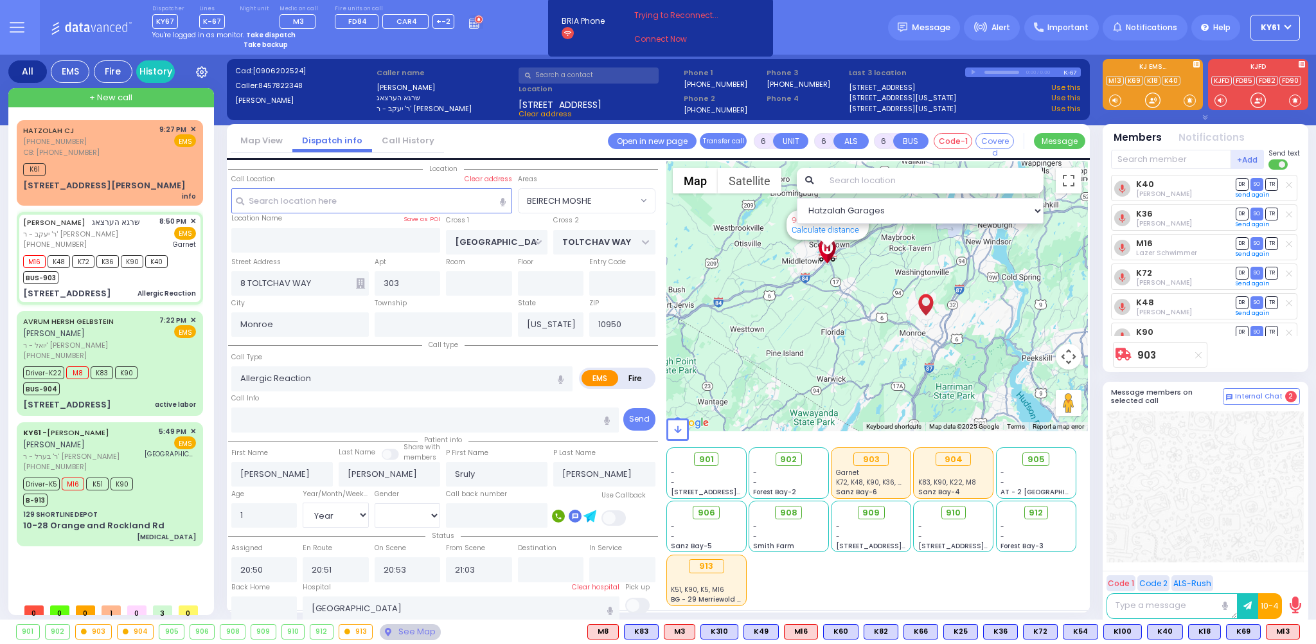
select select
radio input "true"
select select "Year"
select select "[DEMOGRAPHIC_DATA]"
select select "Hatzalah Garages"
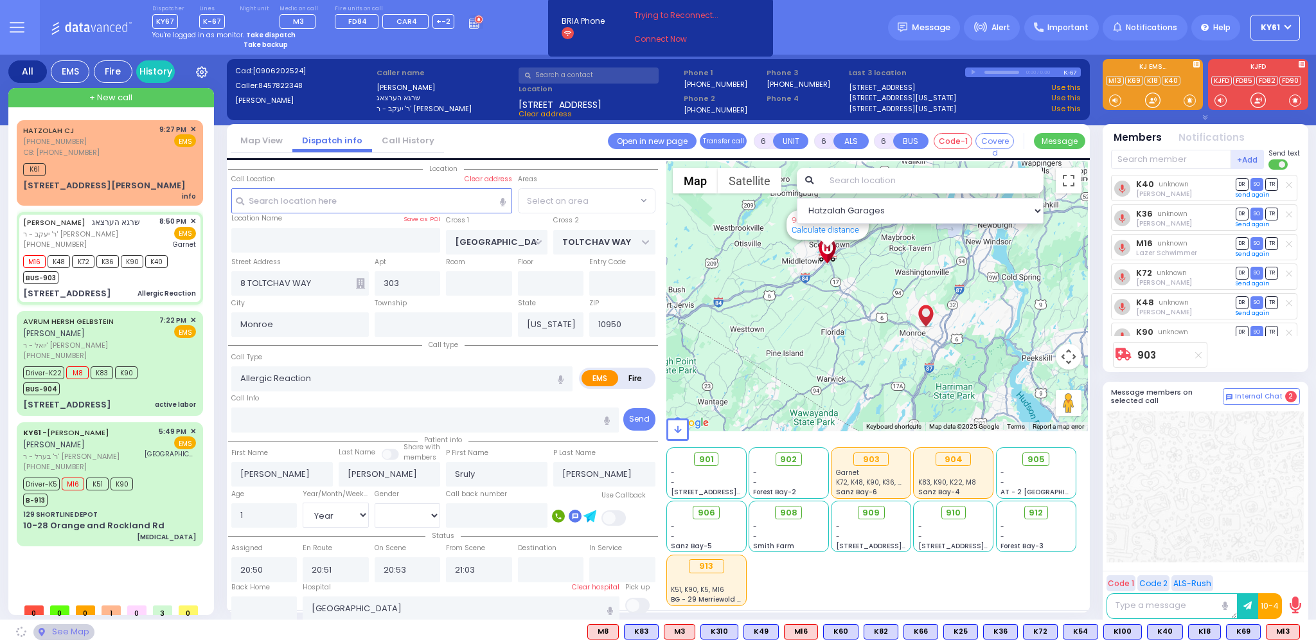
select select "BEIRECH MOSHE"
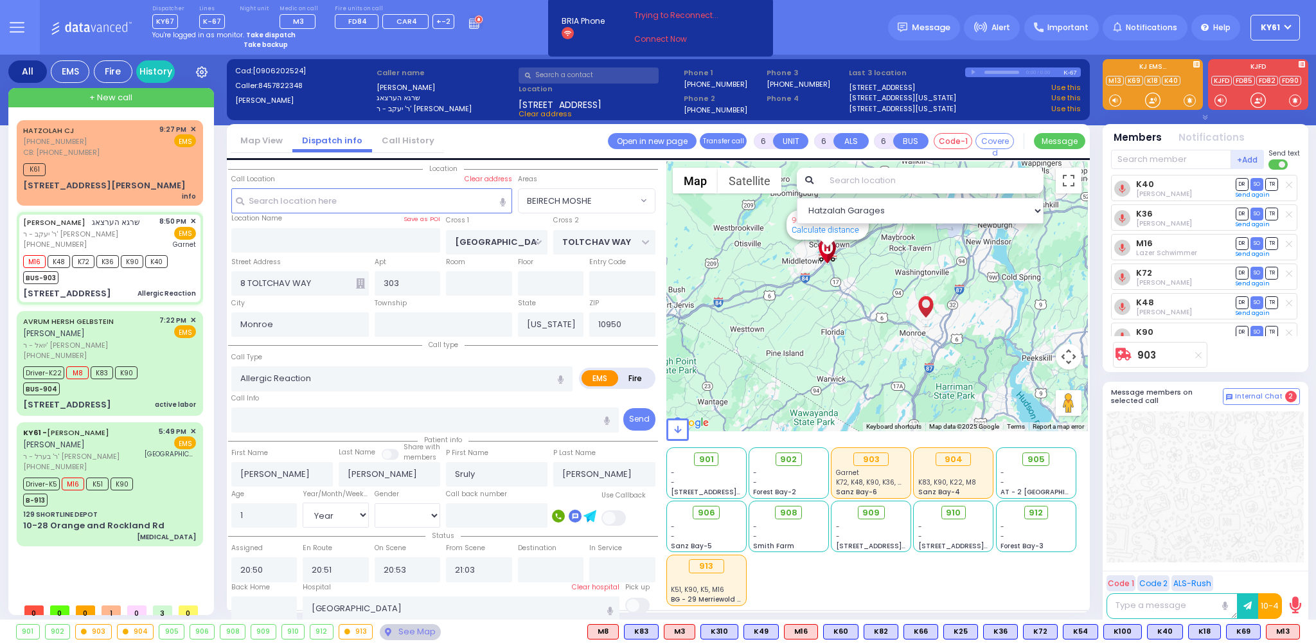
select select
radio input "true"
select select "Year"
select select "[DEMOGRAPHIC_DATA]"
select select "Hatzalah Garages"
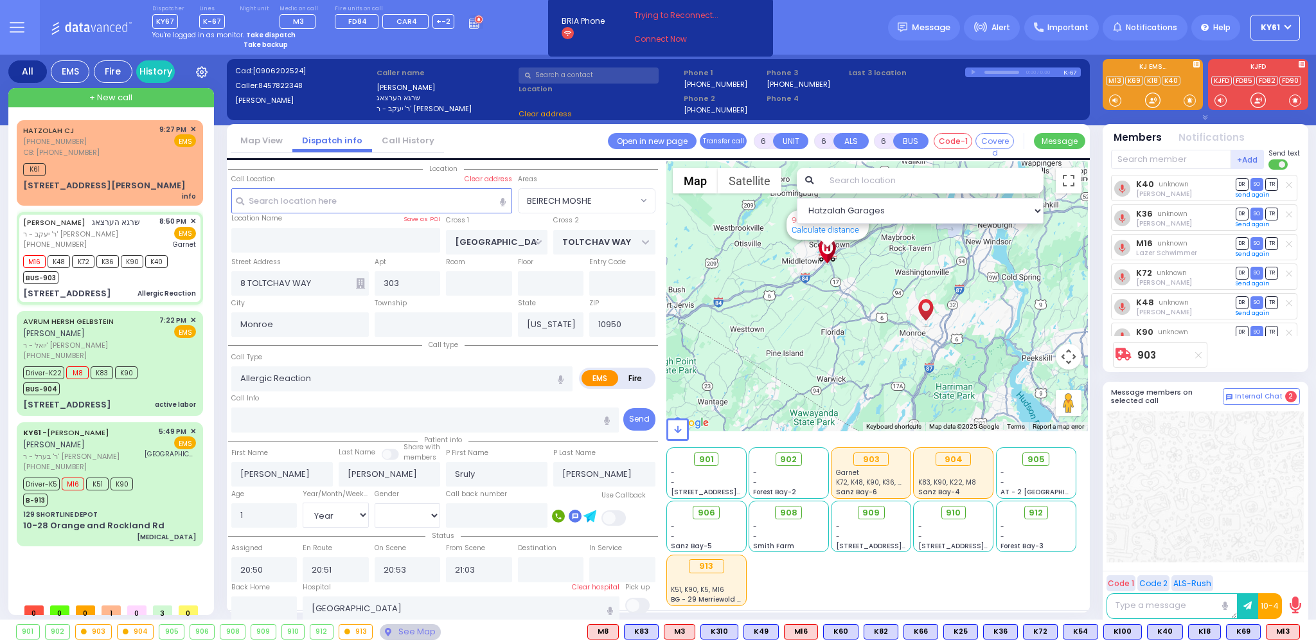
select select "BEIRECH MOSHE"
